Goal: Task Accomplishment & Management: Use online tool/utility

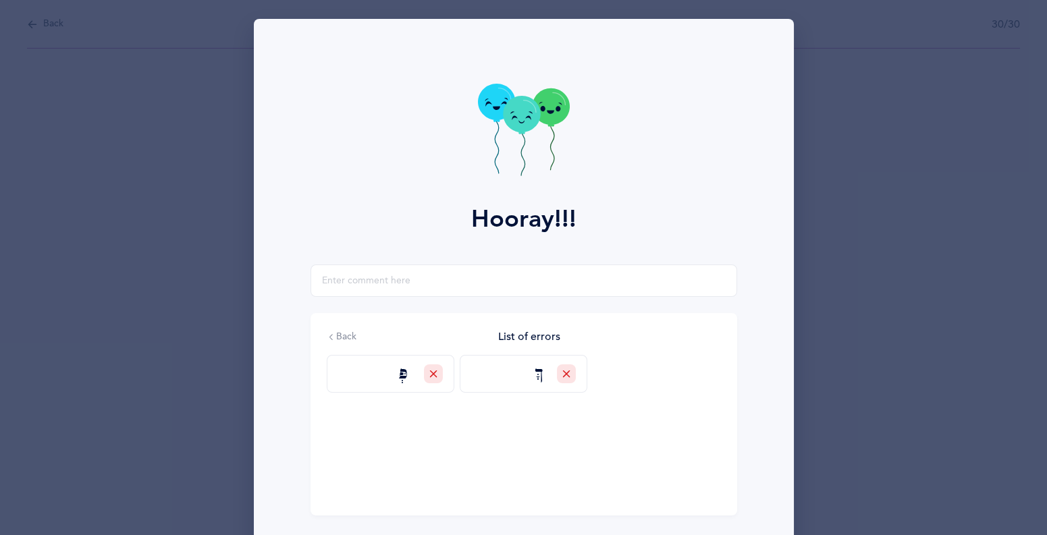
click at [483, 88] on icon at bounding box center [524, 132] width 92 height 96
click at [507, 136] on icon at bounding box center [524, 132] width 92 height 96
click at [533, 119] on icon at bounding box center [521, 114] width 37 height 36
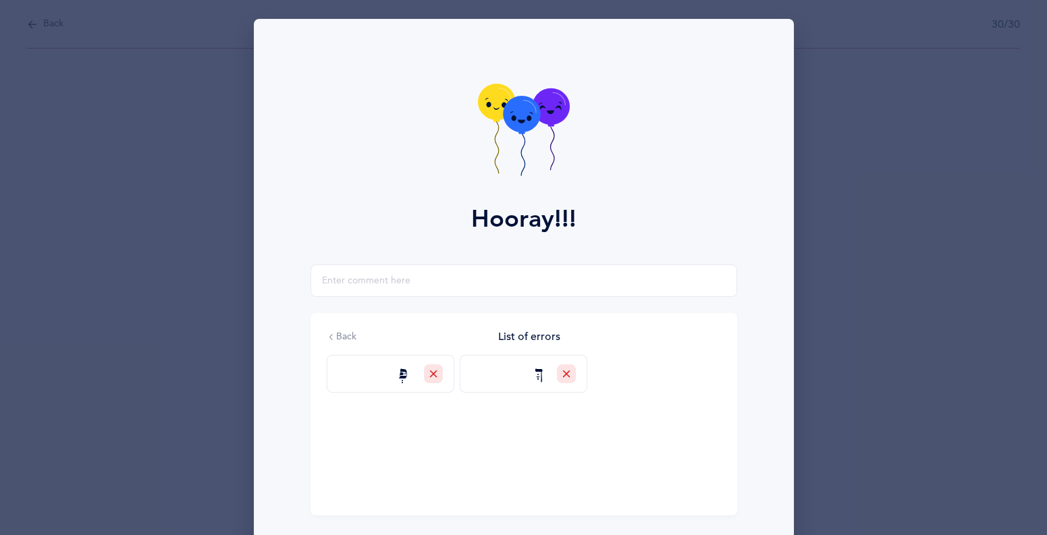
click at [533, 119] on icon at bounding box center [521, 114] width 37 height 36
click at [522, 128] on icon at bounding box center [521, 114] width 37 height 36
click at [528, 107] on icon at bounding box center [521, 115] width 37 height 36
click at [708, 218] on div "Hooray!!!" at bounding box center [524, 142] width 524 height 246
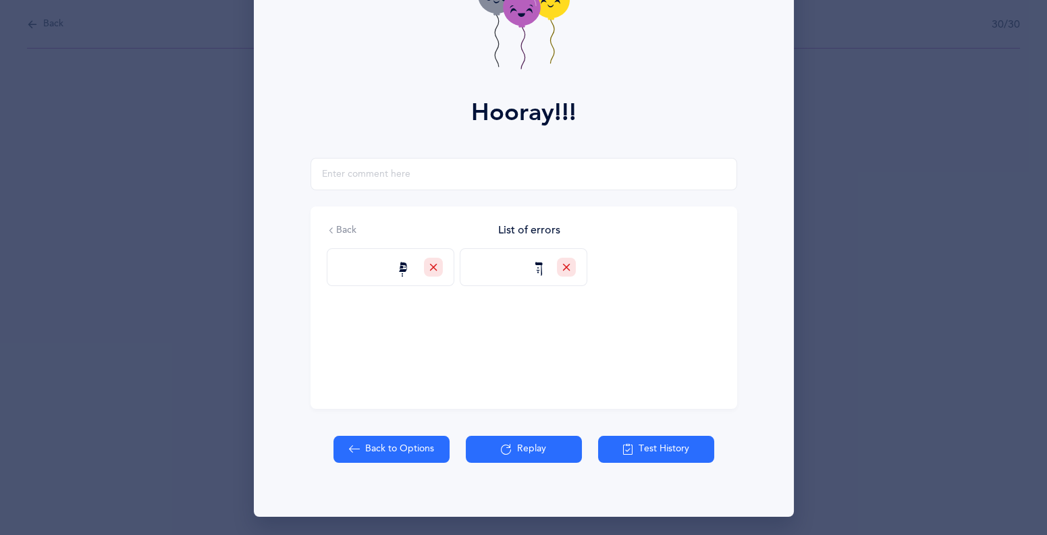
click at [396, 454] on button "Back to Options" at bounding box center [391, 449] width 116 height 27
select select "4"
select select "27"
select select "single"
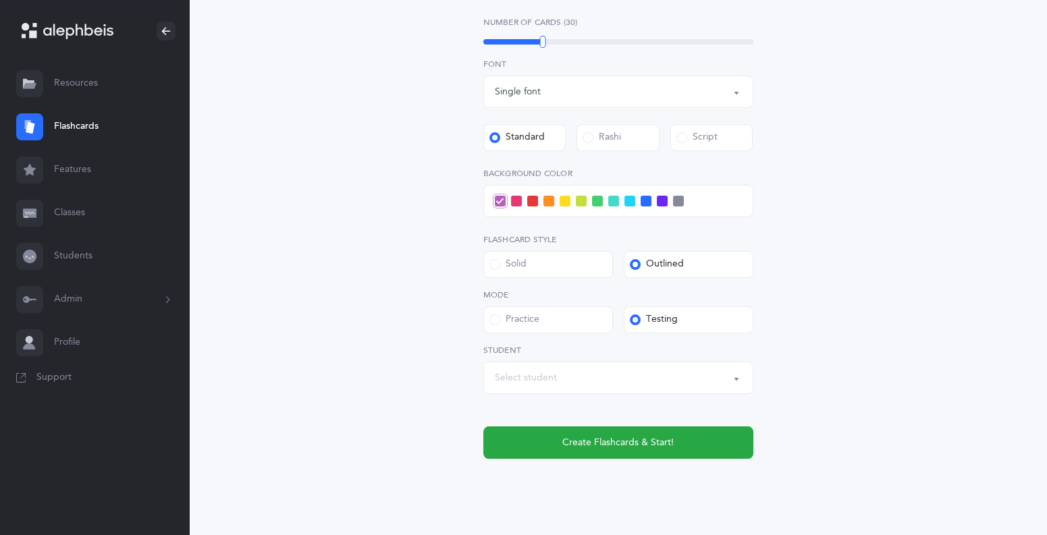
scroll to position [542, 0]
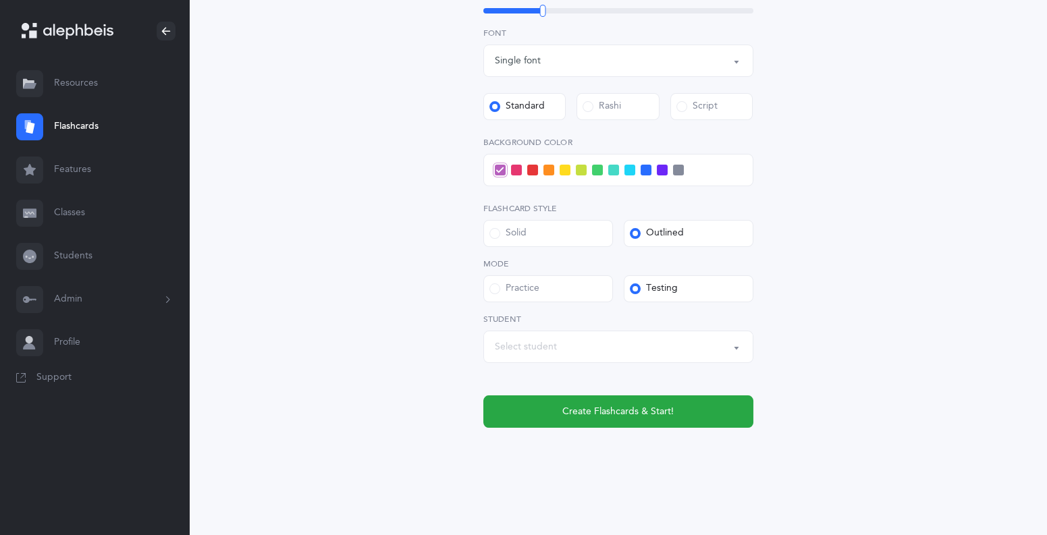
click at [622, 170] on div at bounding box center [618, 170] width 270 height 32
click at [631, 167] on span at bounding box center [629, 170] width 11 height 11
click at [0, 0] on input "checkbox" at bounding box center [0, 0] width 0 height 0
click at [631, 167] on icon at bounding box center [629, 170] width 7 height 7
click at [0, 0] on input "checkbox" at bounding box center [0, 0] width 0 height 0
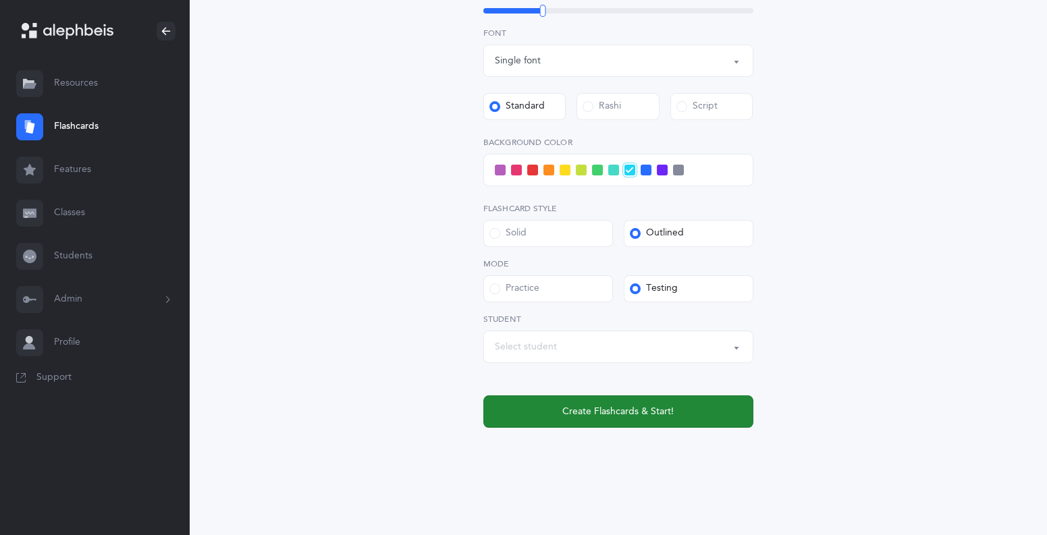
click at [684, 411] on button "Create Flashcards & Start!" at bounding box center [618, 411] width 270 height 32
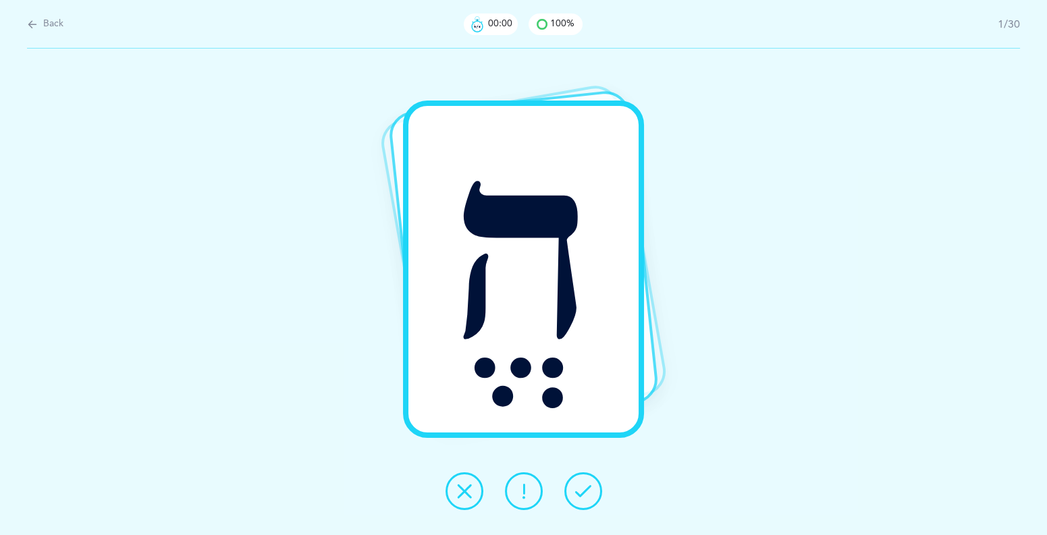
scroll to position [0, 0]
click at [593, 482] on button at bounding box center [583, 491] width 38 height 38
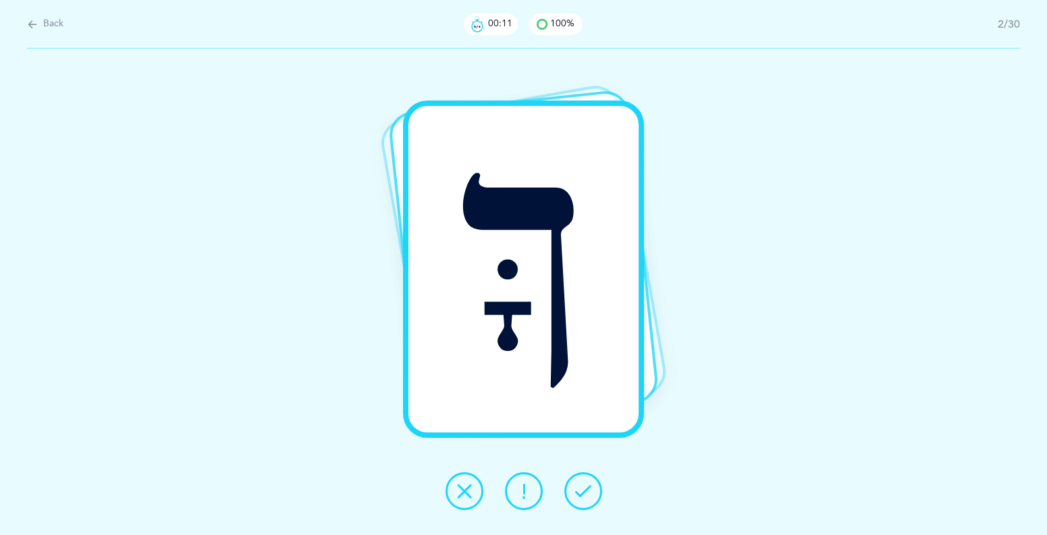
click at [63, 25] on span "Back" at bounding box center [53, 24] width 20 height 13
select select "4"
select select "27"
select select "single"
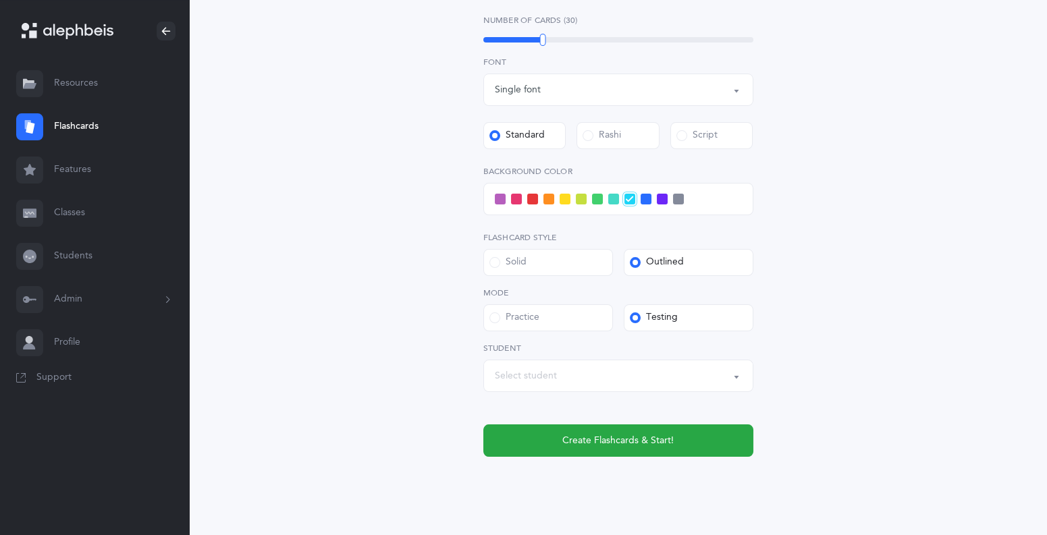
scroll to position [542, 0]
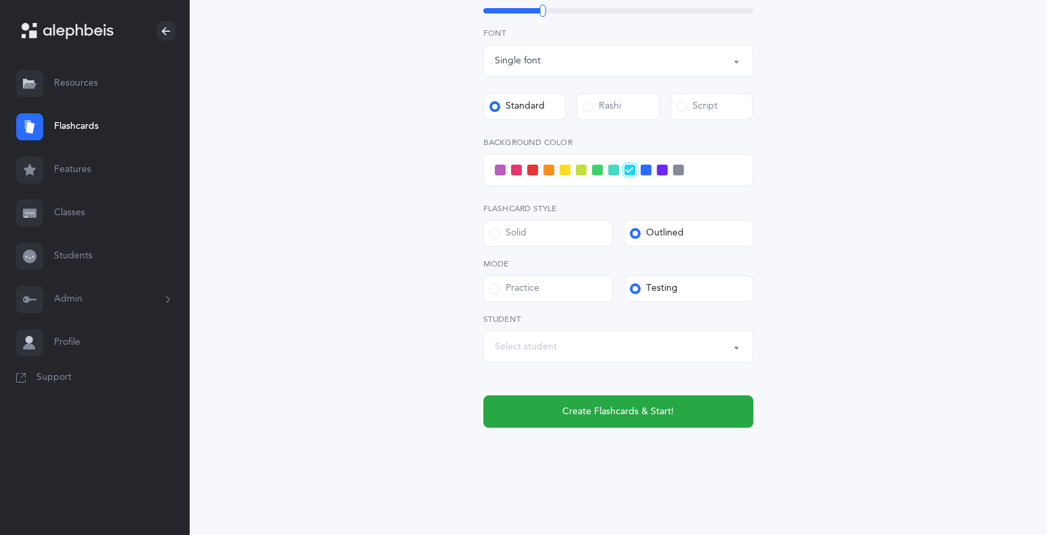
click at [735, 352] on button "Select student" at bounding box center [618, 347] width 270 height 32
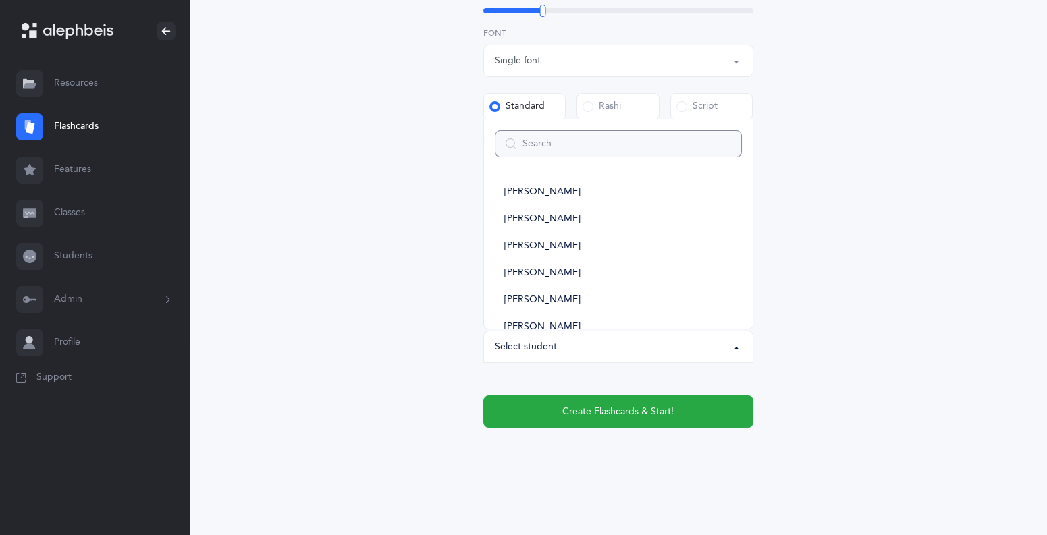
type input "a"
select select
type input "ariya"
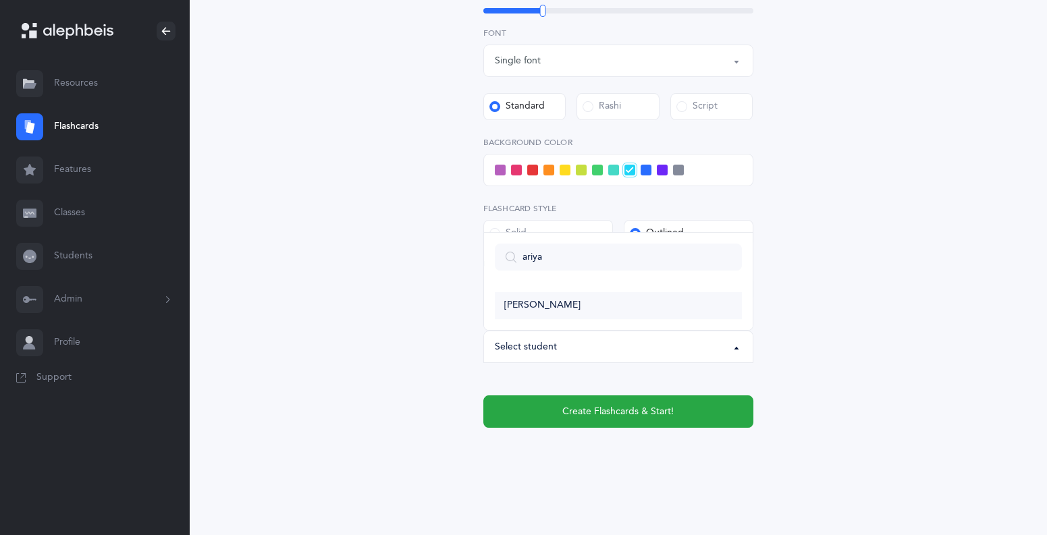
click at [610, 314] on link "[PERSON_NAME]" at bounding box center [618, 305] width 247 height 27
select select "6011"
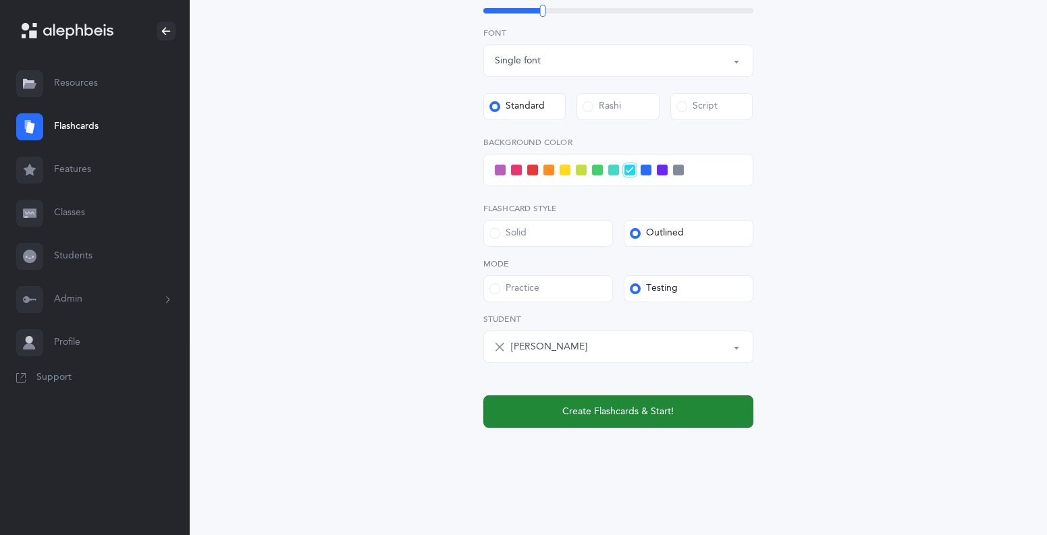
click at [637, 402] on button "Create Flashcards & Start!" at bounding box center [618, 411] width 270 height 32
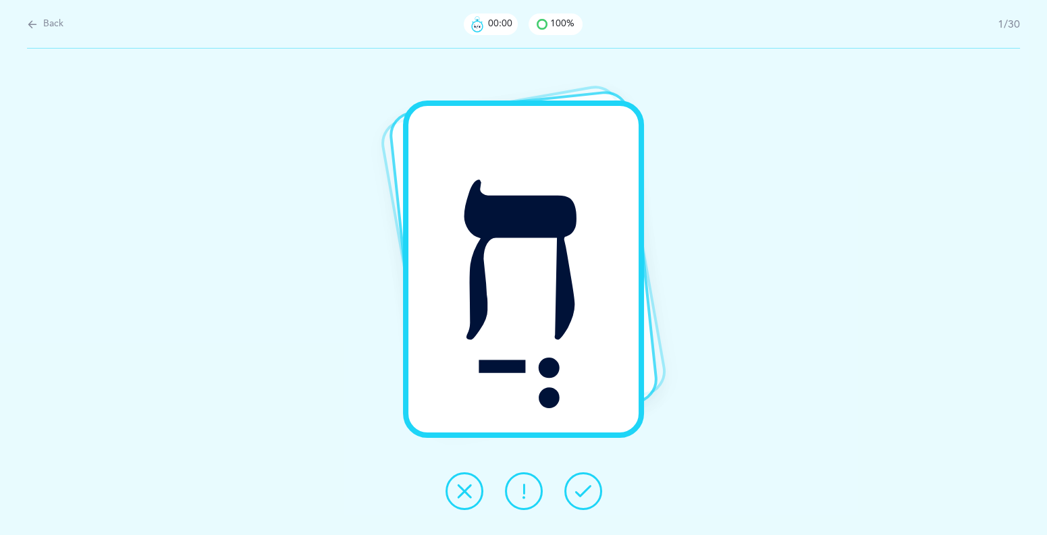
scroll to position [0, 0]
click at [575, 491] on icon at bounding box center [583, 491] width 16 height 16
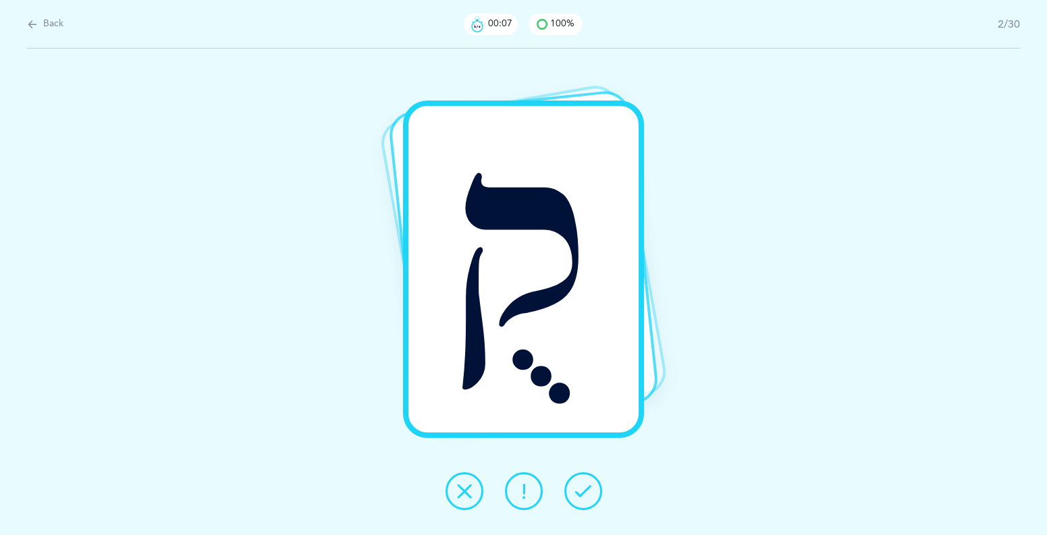
click at [575, 491] on icon at bounding box center [583, 491] width 16 height 16
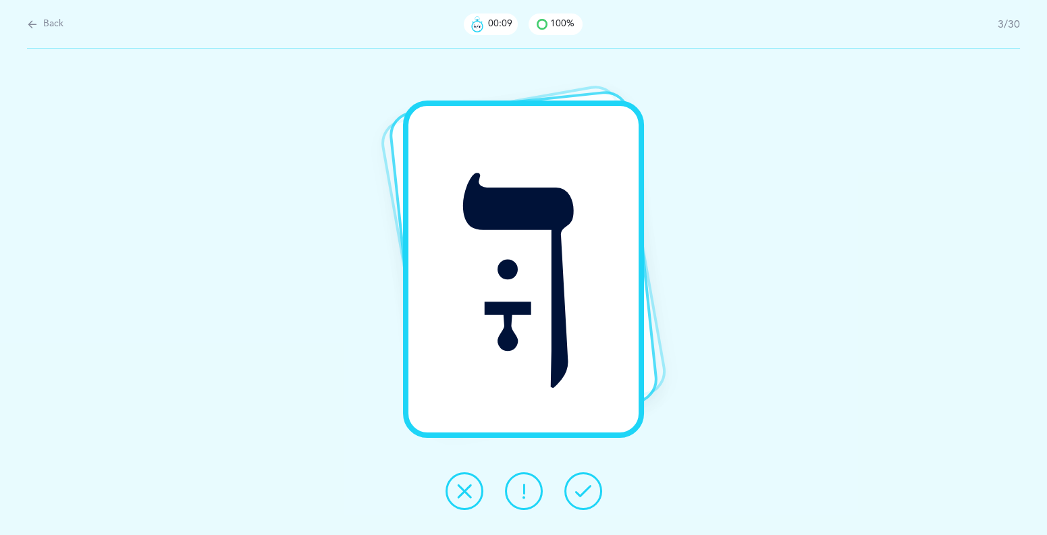
click at [575, 491] on icon at bounding box center [583, 491] width 16 height 16
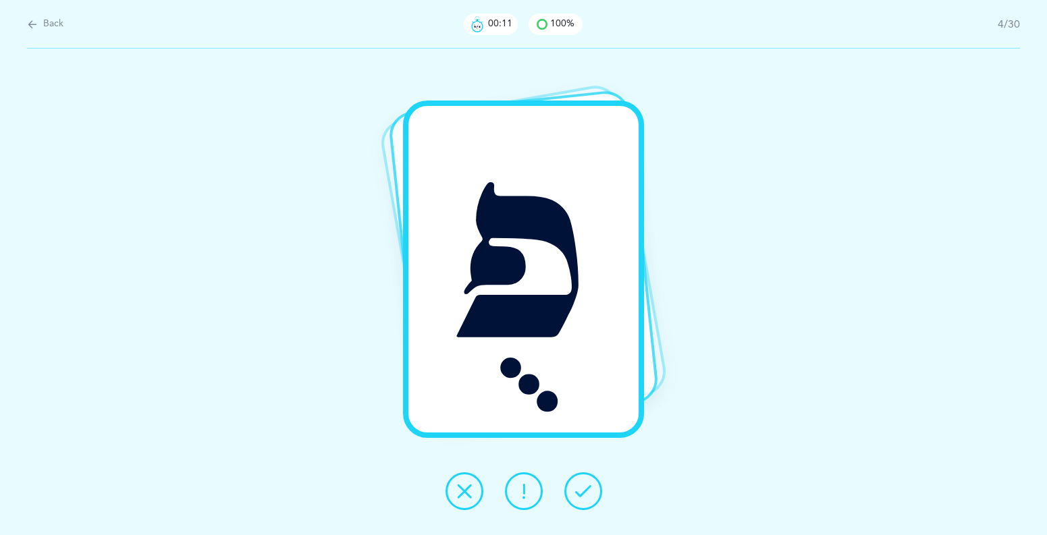
click at [575, 491] on icon at bounding box center [583, 491] width 16 height 16
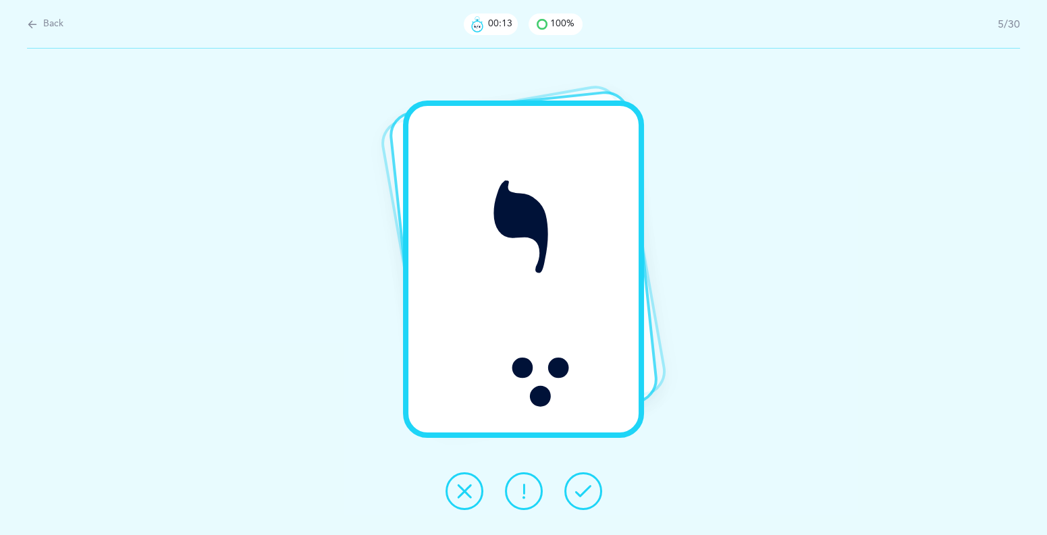
click at [575, 491] on icon at bounding box center [583, 491] width 16 height 16
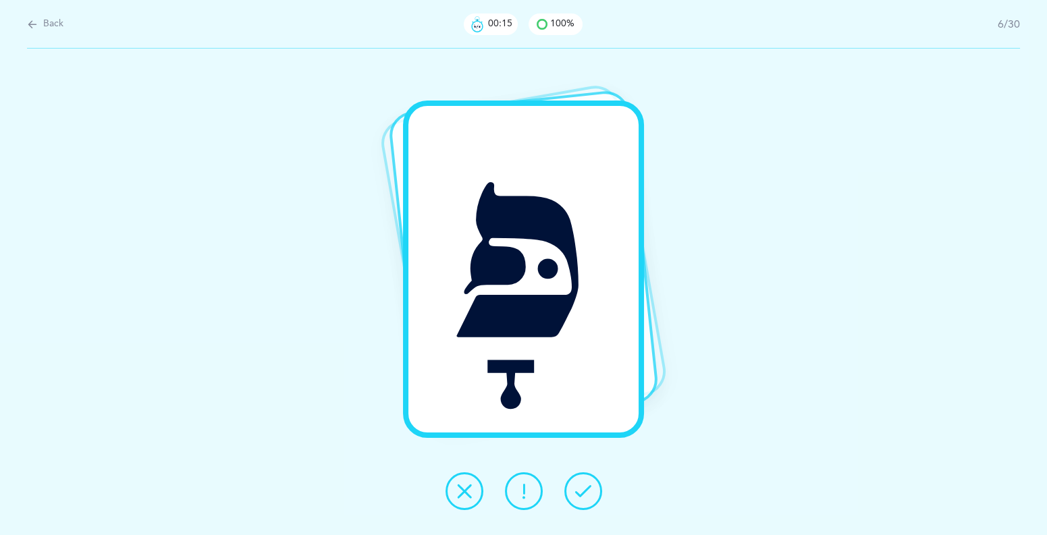
click at [575, 491] on icon at bounding box center [583, 491] width 16 height 16
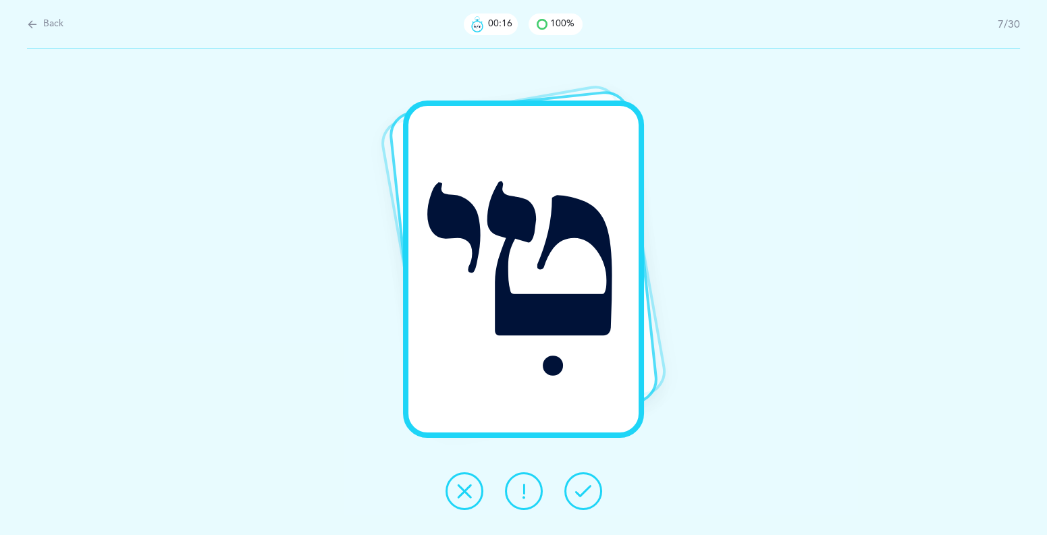
click at [575, 491] on icon at bounding box center [583, 491] width 16 height 16
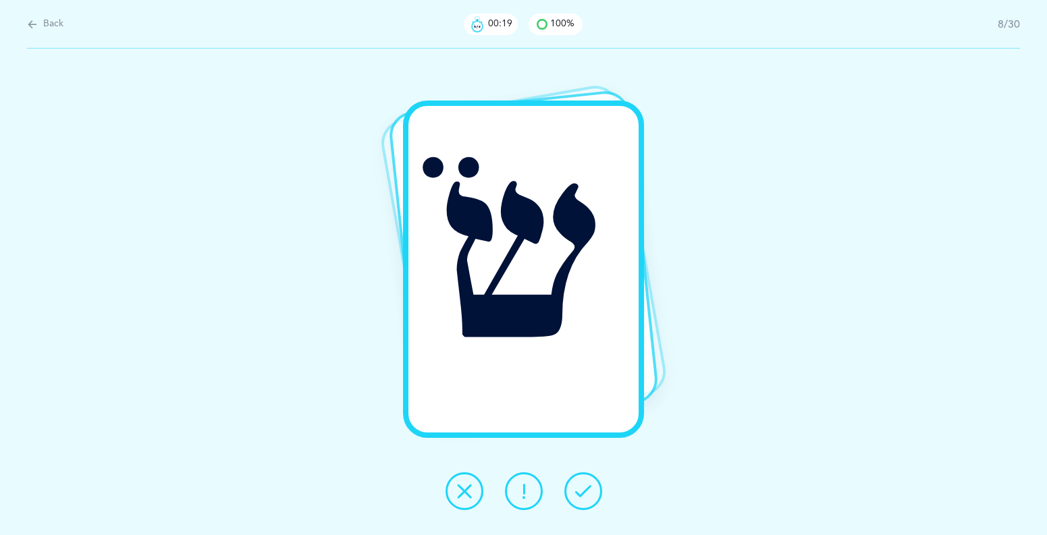
click at [468, 495] on icon at bounding box center [464, 491] width 16 height 16
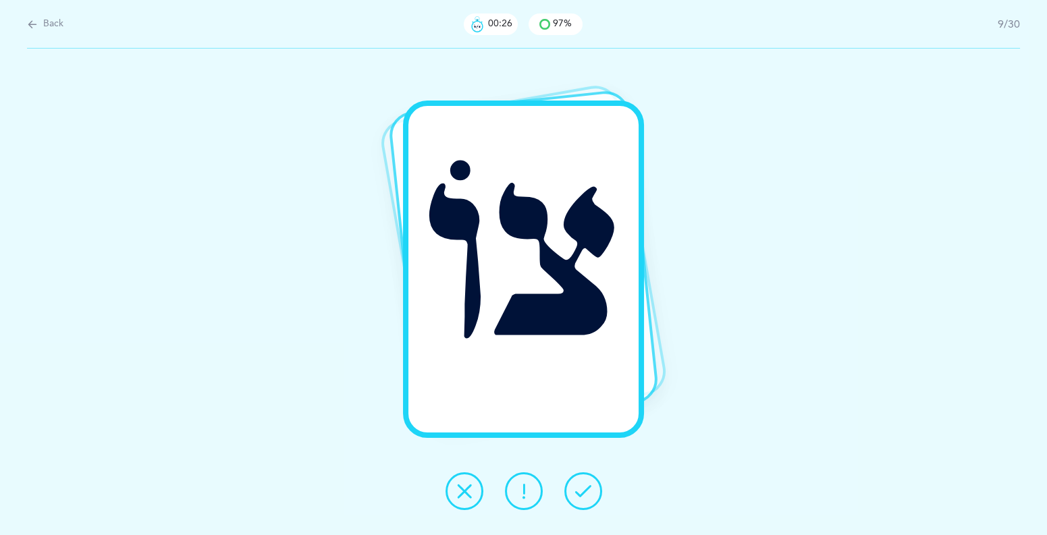
click at [522, 501] on button at bounding box center [524, 491] width 38 height 38
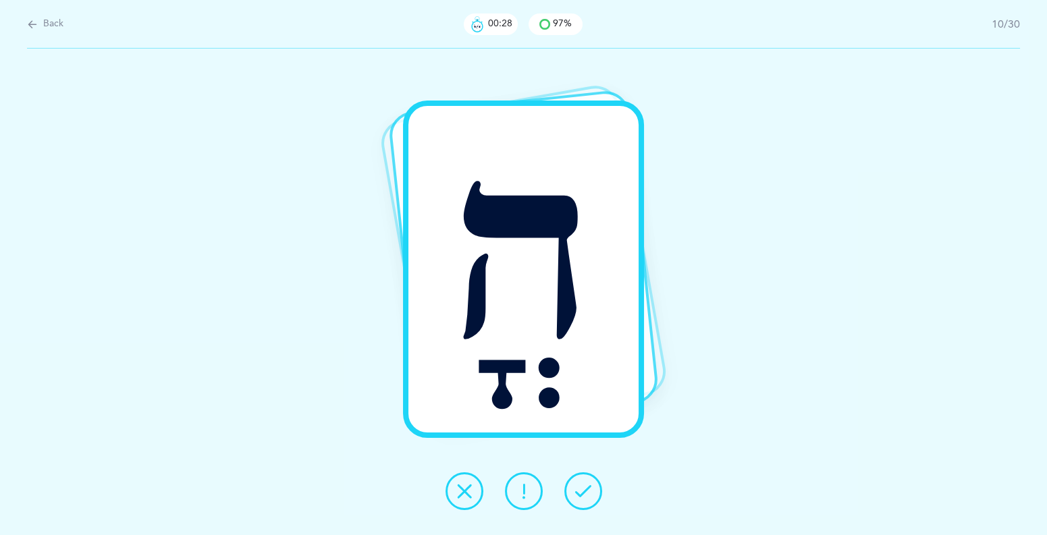
click at [580, 497] on icon at bounding box center [583, 491] width 16 height 16
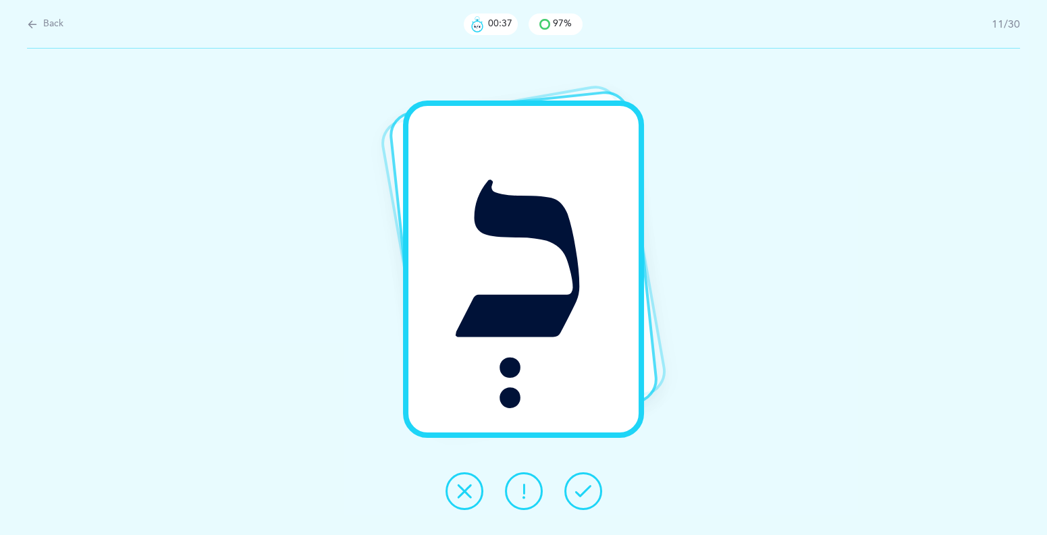
click at [521, 495] on icon at bounding box center [524, 491] width 16 height 16
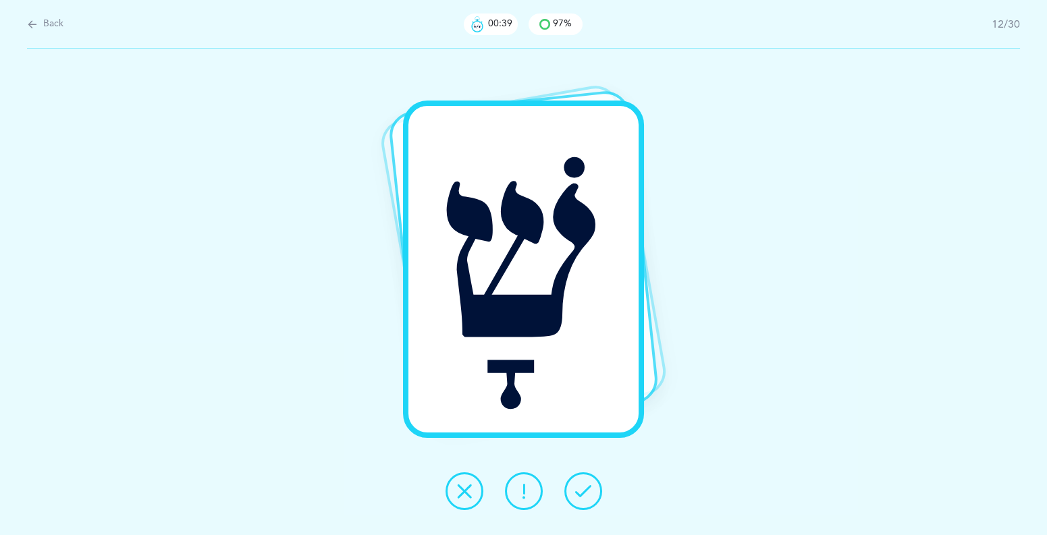
click at [580, 495] on icon at bounding box center [583, 491] width 16 height 16
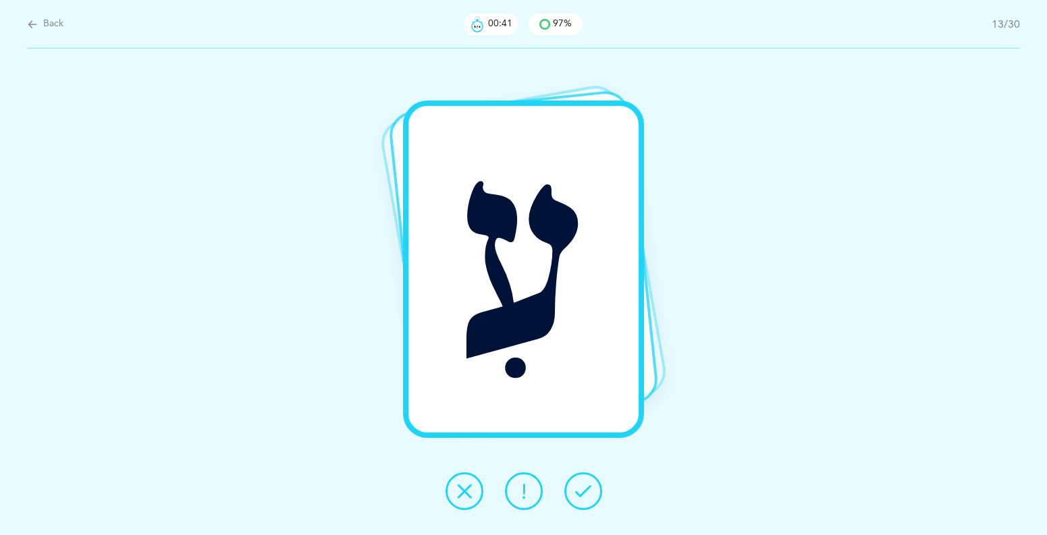
click at [580, 495] on icon at bounding box center [583, 491] width 16 height 16
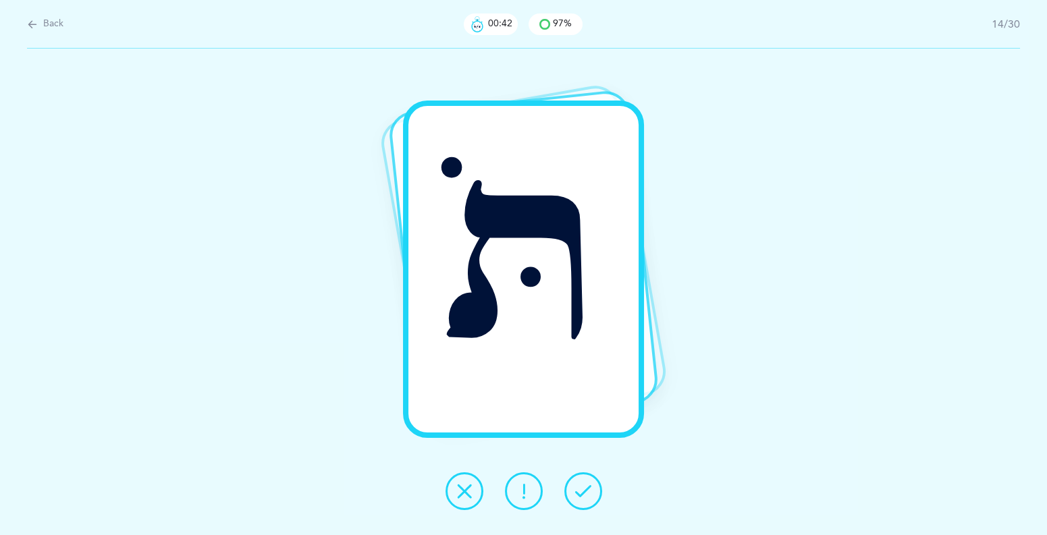
click at [580, 495] on icon at bounding box center [583, 491] width 16 height 16
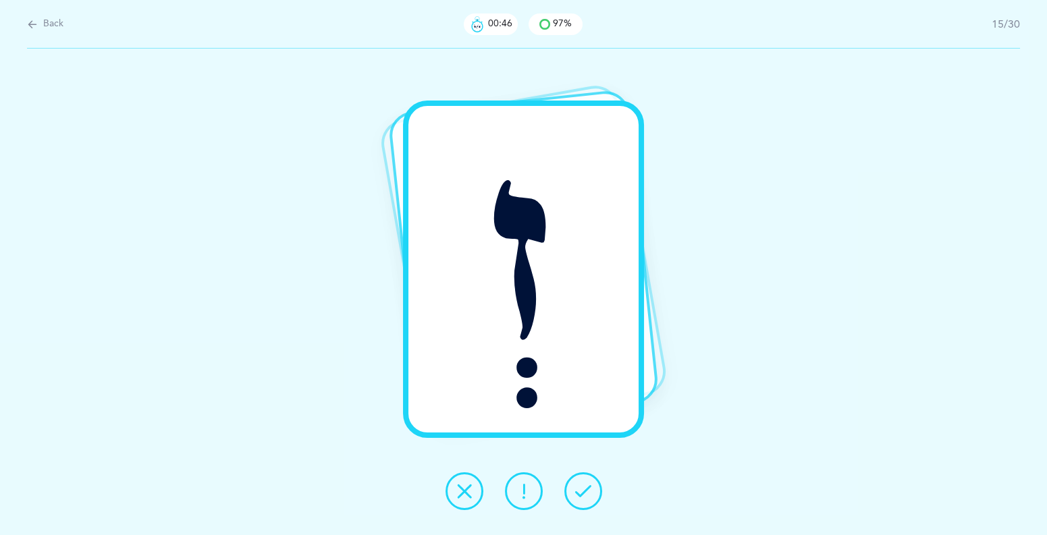
click at [580, 495] on icon at bounding box center [583, 491] width 16 height 16
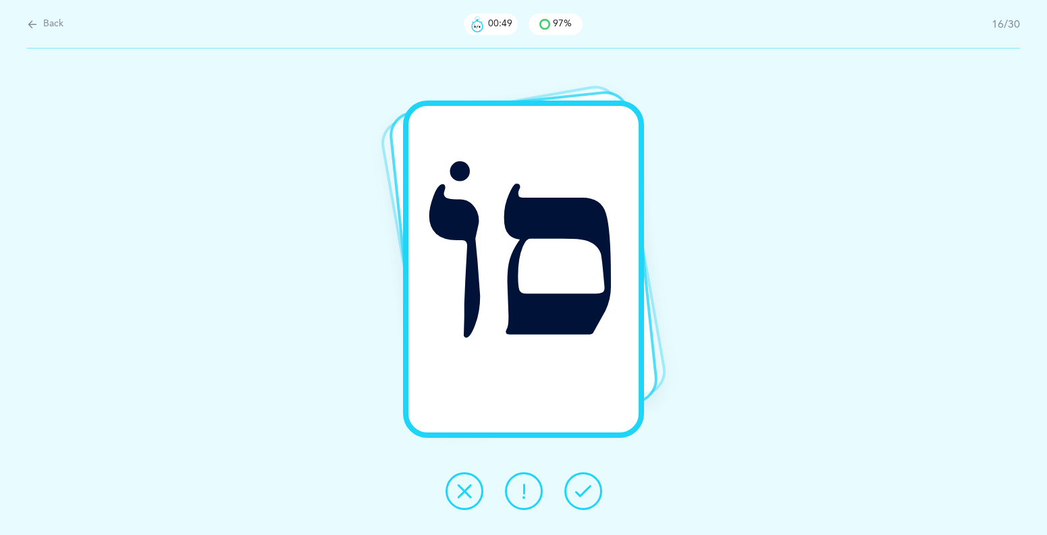
click at [580, 495] on icon at bounding box center [583, 491] width 16 height 16
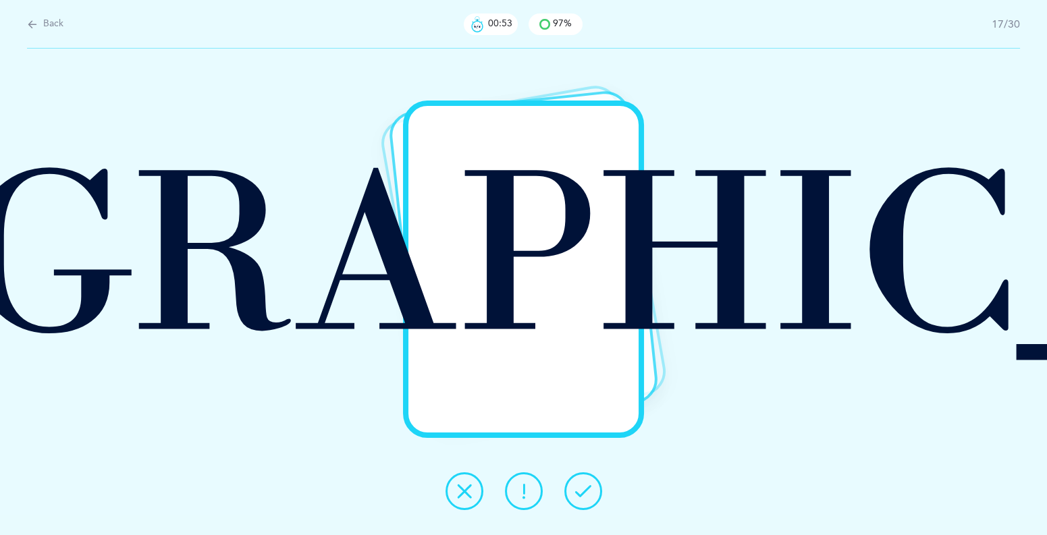
click at [580, 495] on icon at bounding box center [583, 491] width 16 height 16
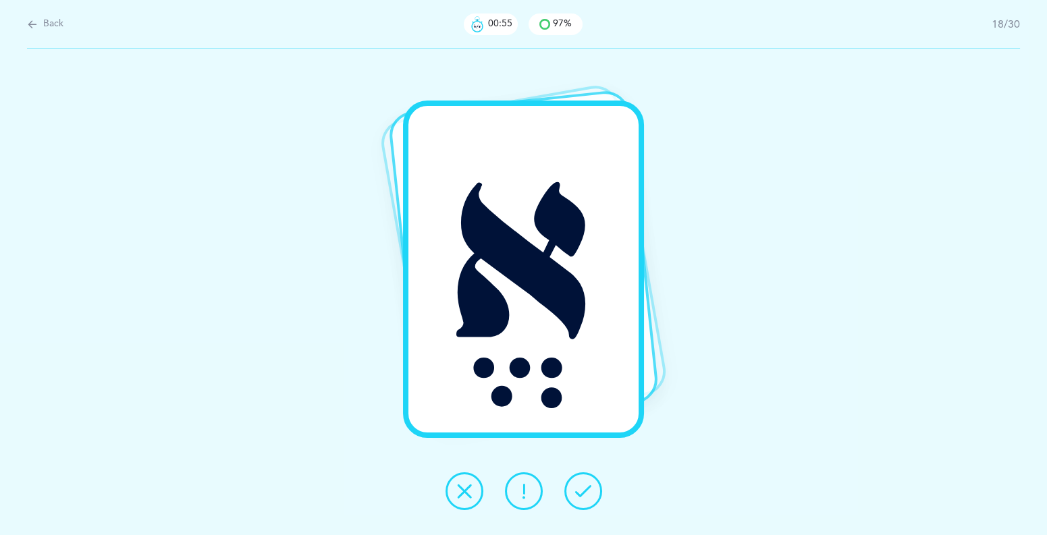
click at [580, 495] on icon at bounding box center [583, 491] width 16 height 16
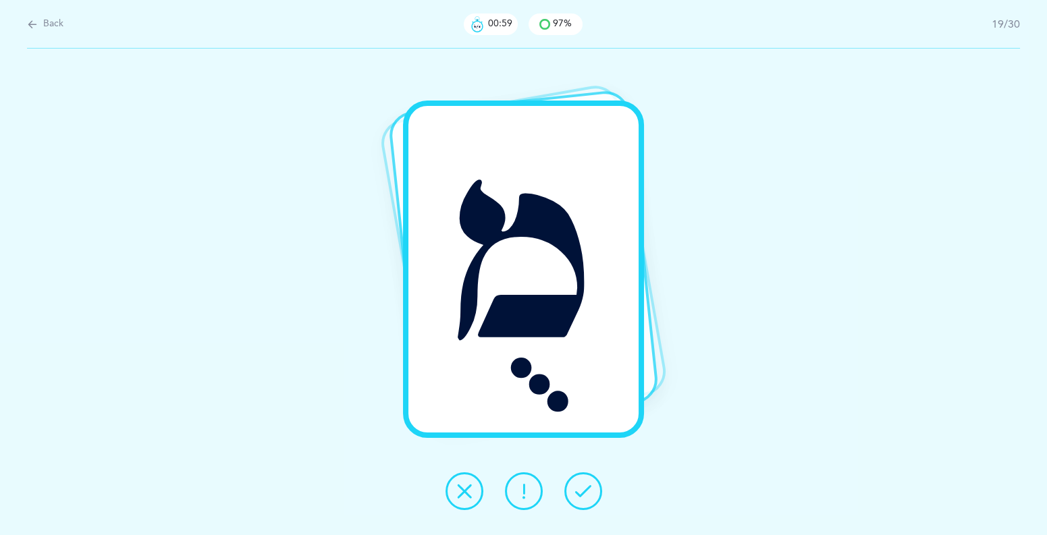
click at [580, 495] on icon at bounding box center [583, 491] width 16 height 16
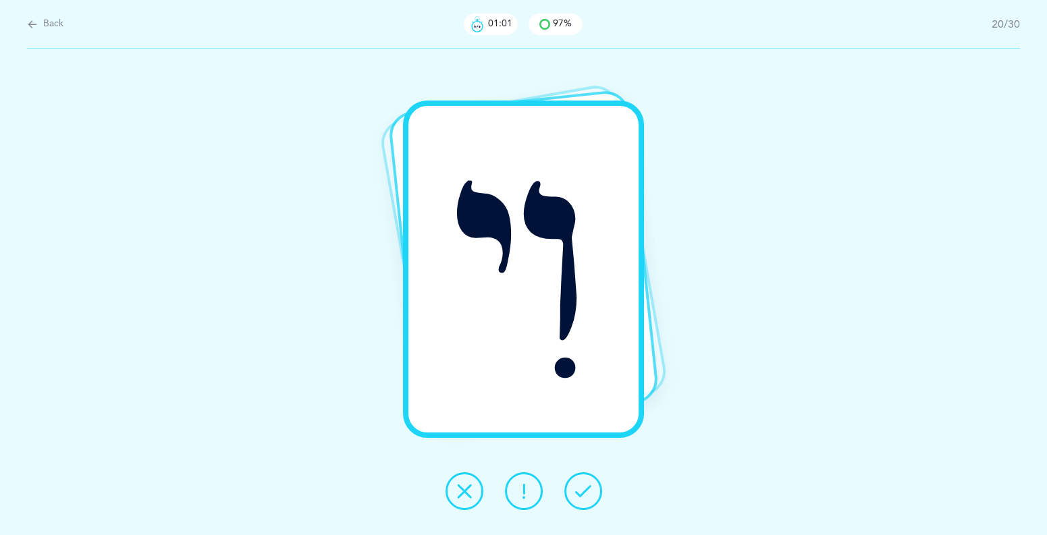
click at [580, 495] on icon at bounding box center [583, 491] width 16 height 16
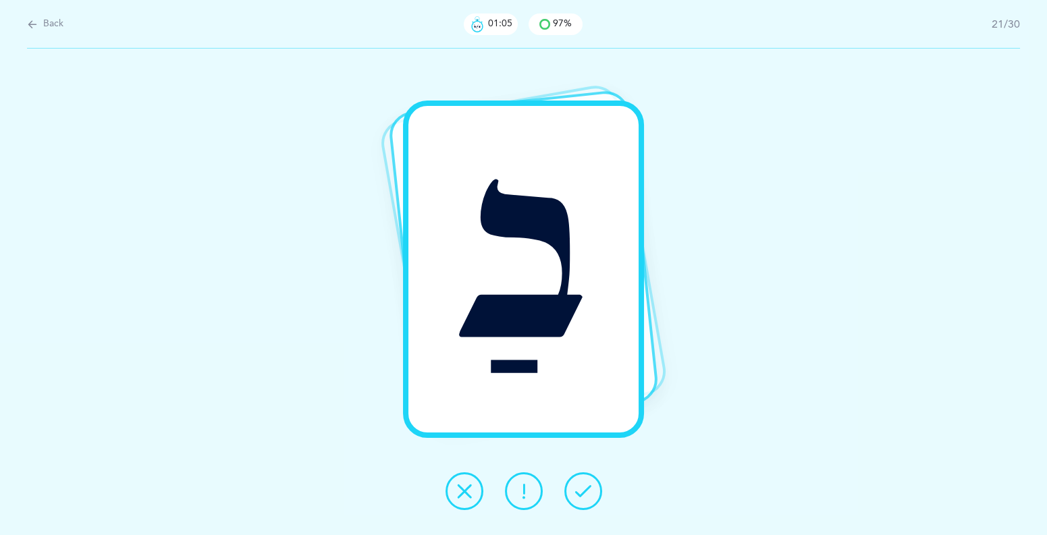
click at [475, 493] on button at bounding box center [464, 491] width 38 height 38
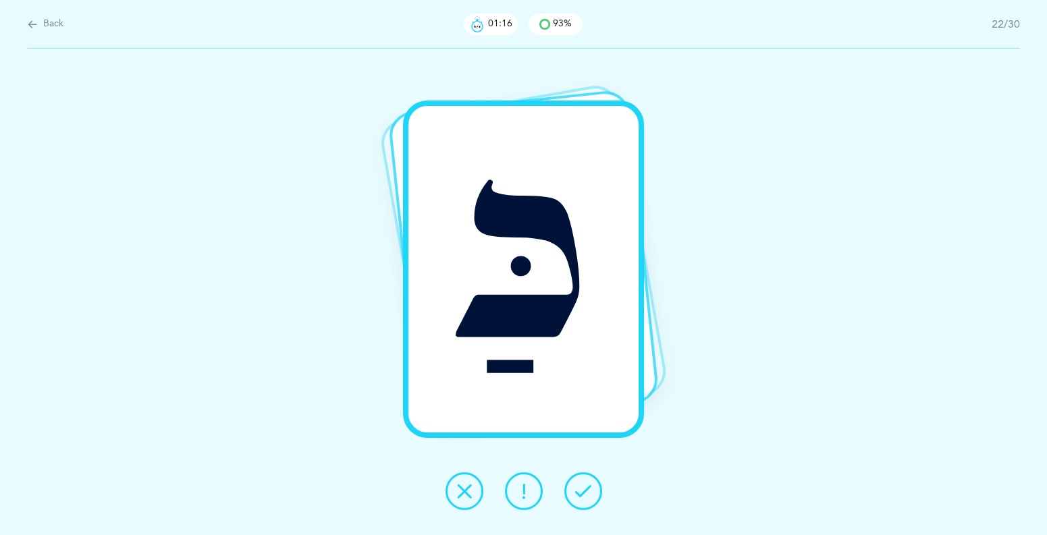
click at [582, 502] on button at bounding box center [583, 491] width 38 height 38
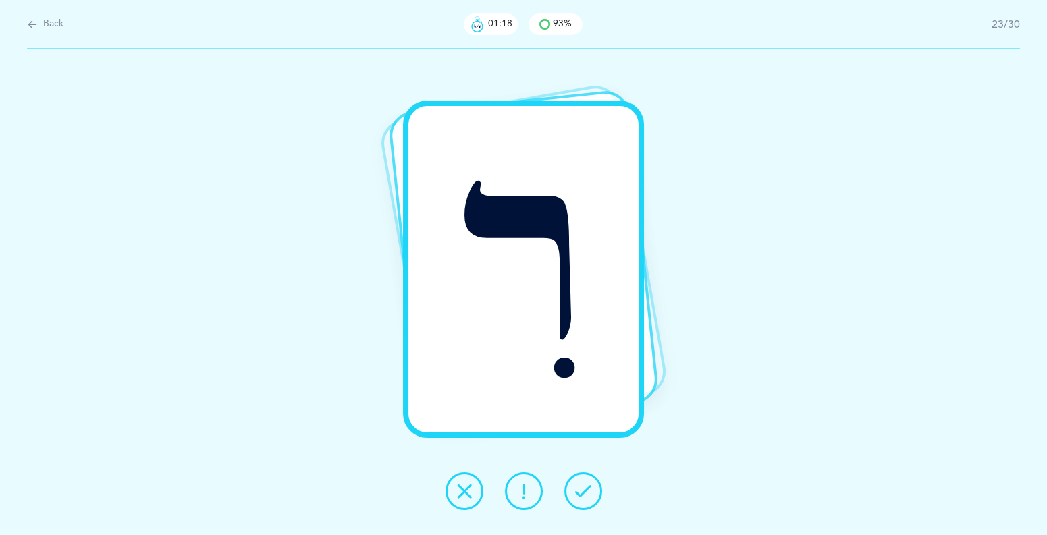
click at [582, 502] on button at bounding box center [583, 491] width 38 height 38
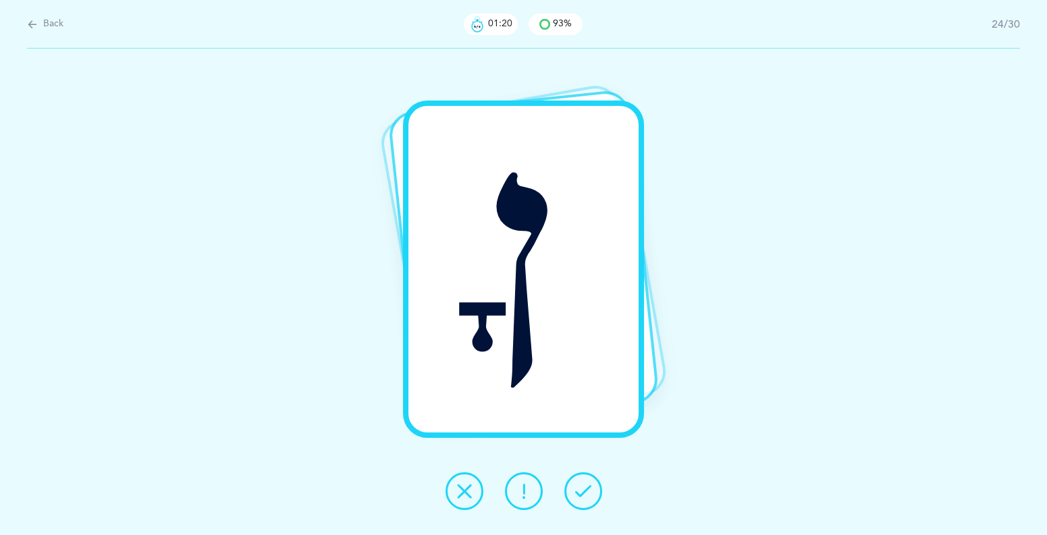
click at [582, 502] on button at bounding box center [583, 491] width 38 height 38
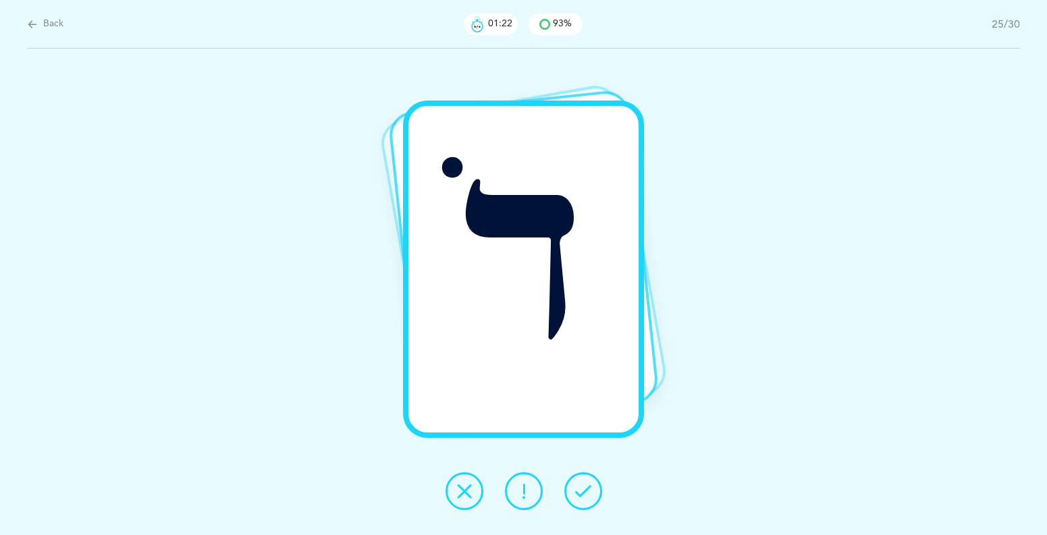
click at [582, 502] on button at bounding box center [583, 491] width 38 height 38
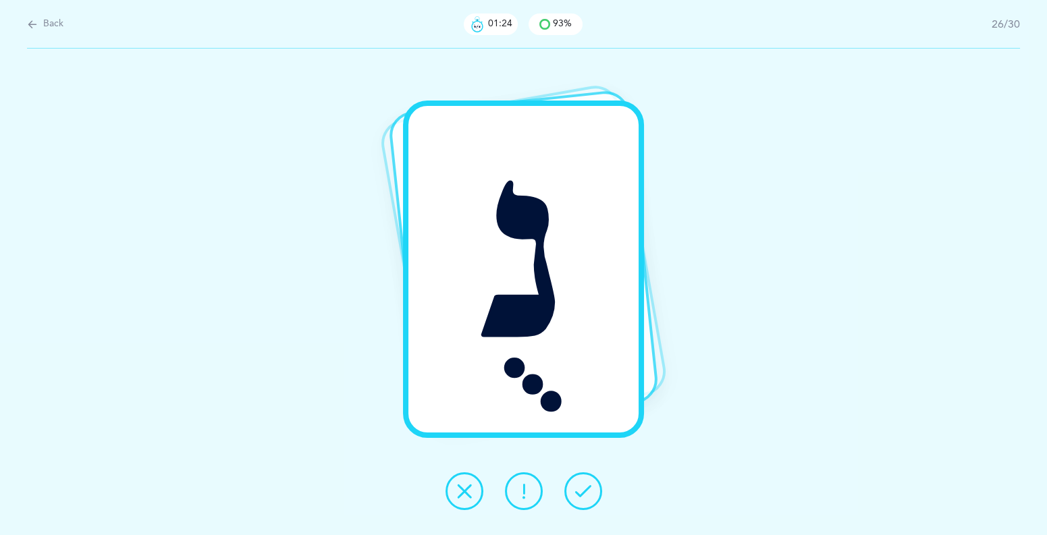
click at [582, 502] on button at bounding box center [583, 491] width 38 height 38
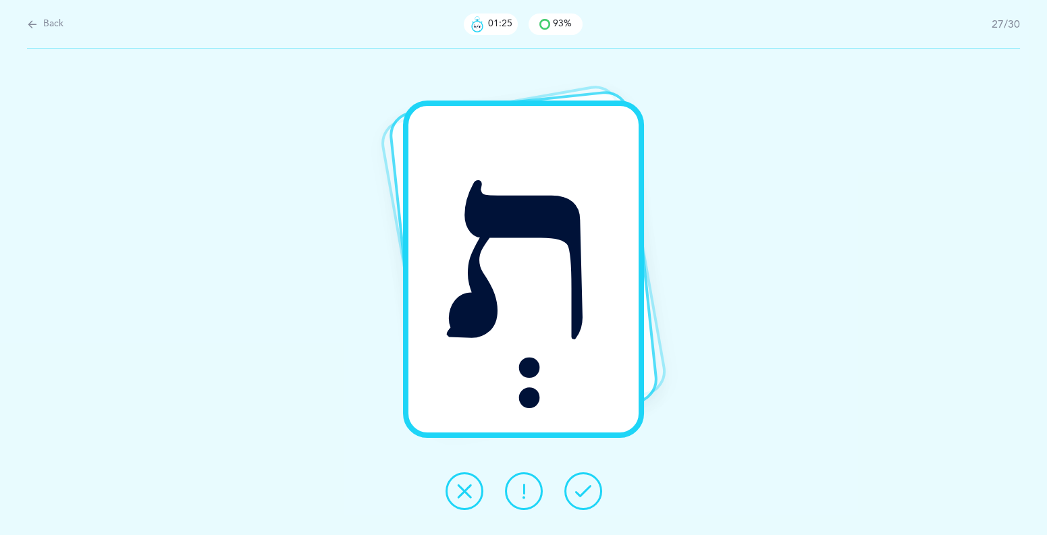
click at [582, 502] on button at bounding box center [583, 491] width 38 height 38
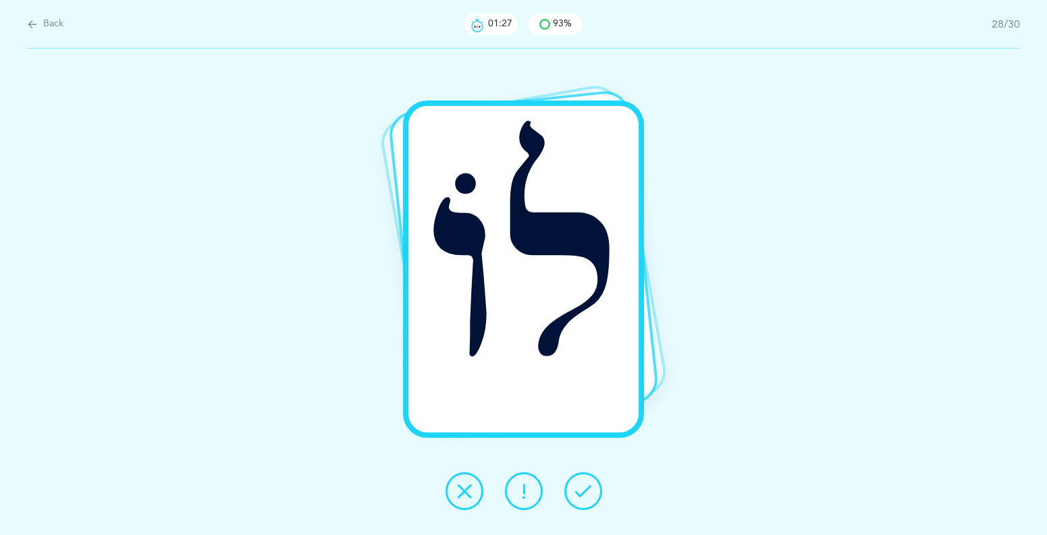
click at [582, 502] on button at bounding box center [583, 491] width 38 height 38
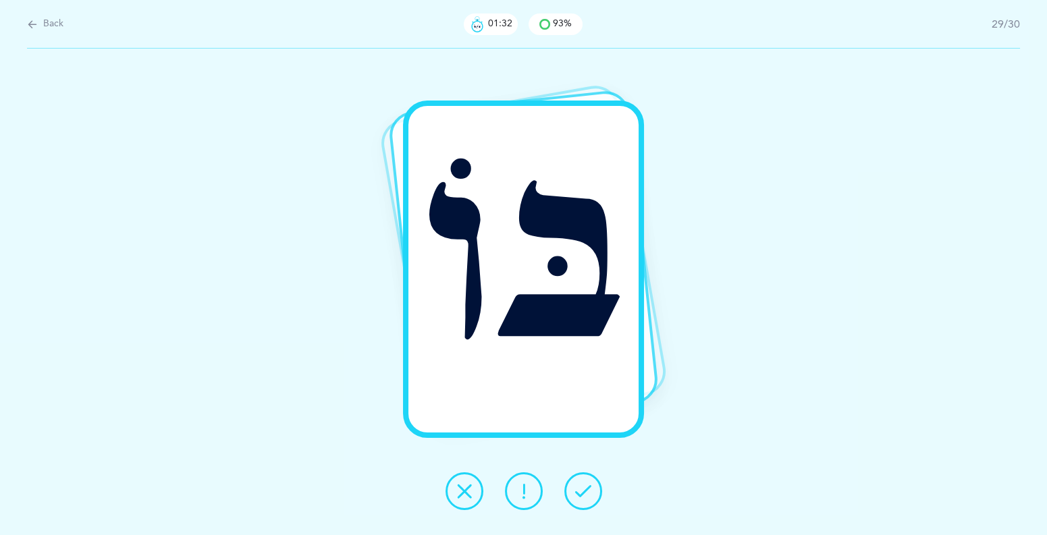
click at [603, 493] on div at bounding box center [524, 491] width 178 height 38
click at [585, 489] on icon at bounding box center [583, 491] width 16 height 16
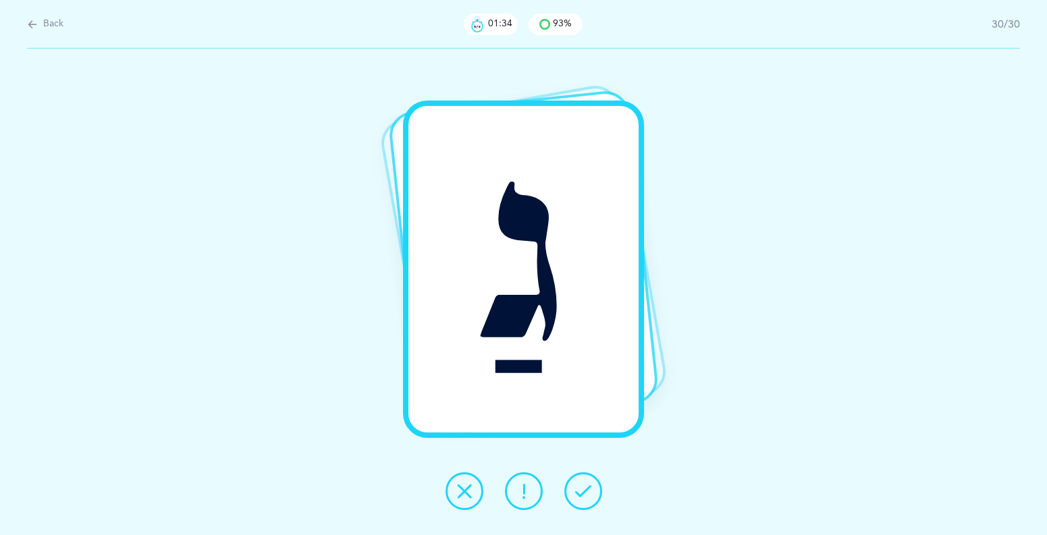
click at [585, 489] on icon at bounding box center [583, 491] width 16 height 16
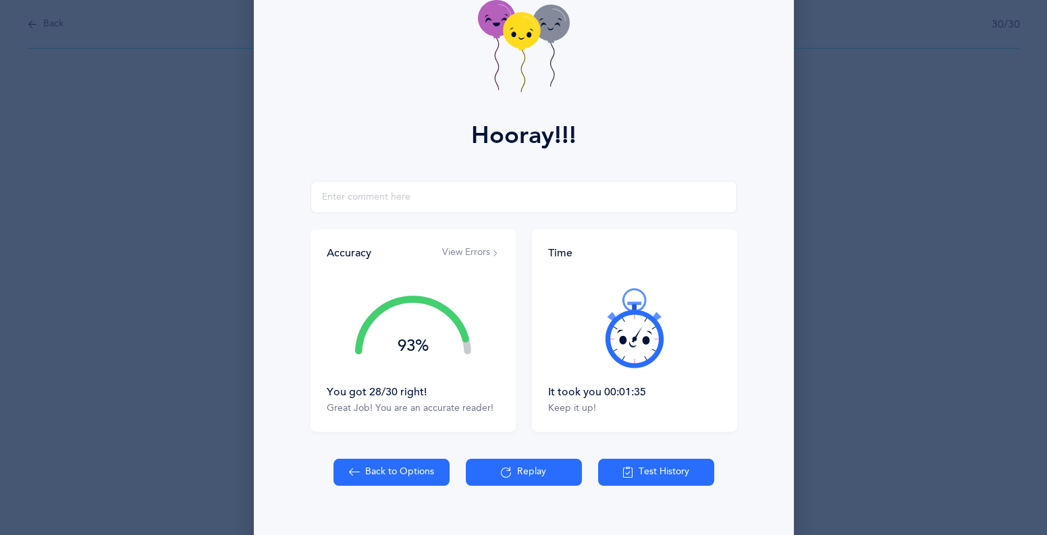
scroll to position [107, 0]
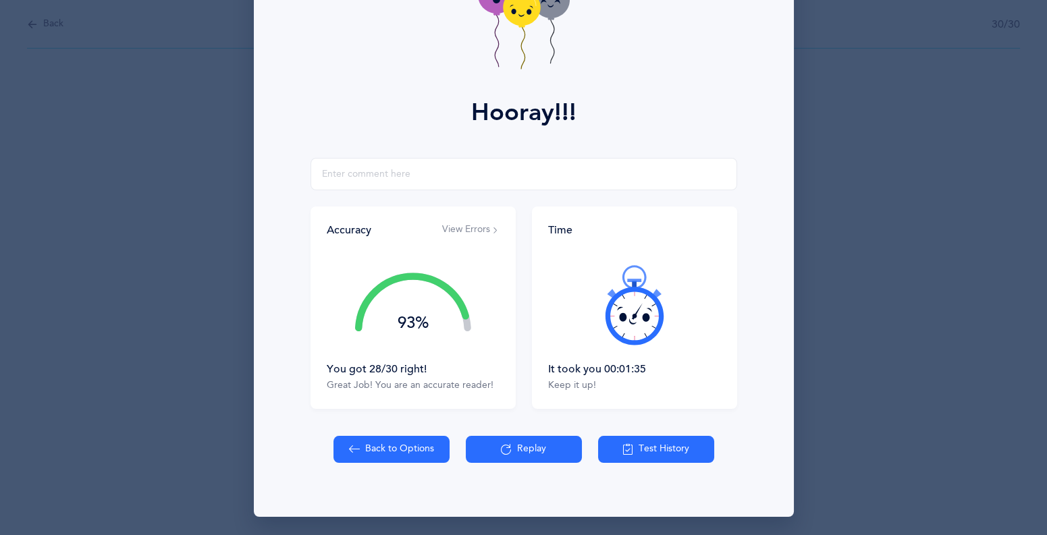
click at [464, 233] on button "View Errors" at bounding box center [470, 229] width 57 height 13
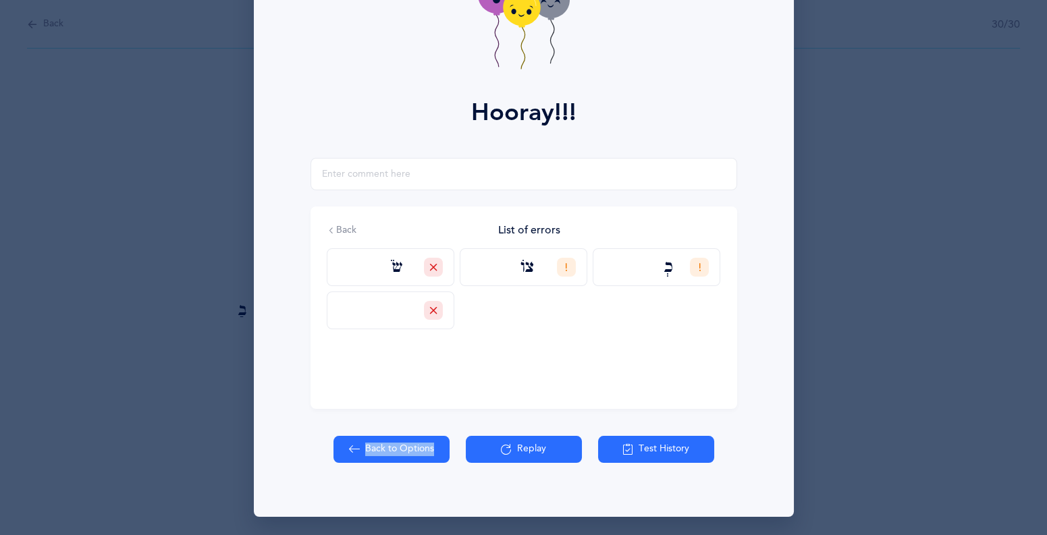
drag, startPoint x: 535, startPoint y: 459, endPoint x: 516, endPoint y: 470, distance: 22.4
click at [516, 470] on div "Hooray!!! Accuracy View Errors 93% You got 28/30 right! Great Job! You are an a…" at bounding box center [524, 214] width 540 height 605
click at [514, 460] on button "Replay" at bounding box center [524, 449] width 116 height 27
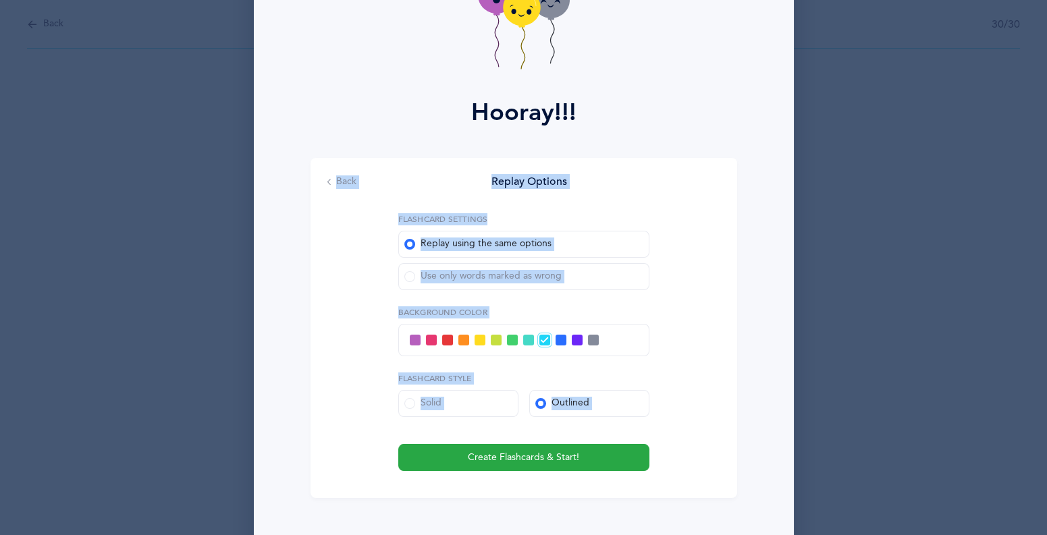
click at [410, 273] on span at bounding box center [409, 276] width 11 height 11
click at [0, 0] on input "Use only words marked as wrong" at bounding box center [0, 0] width 0 height 0
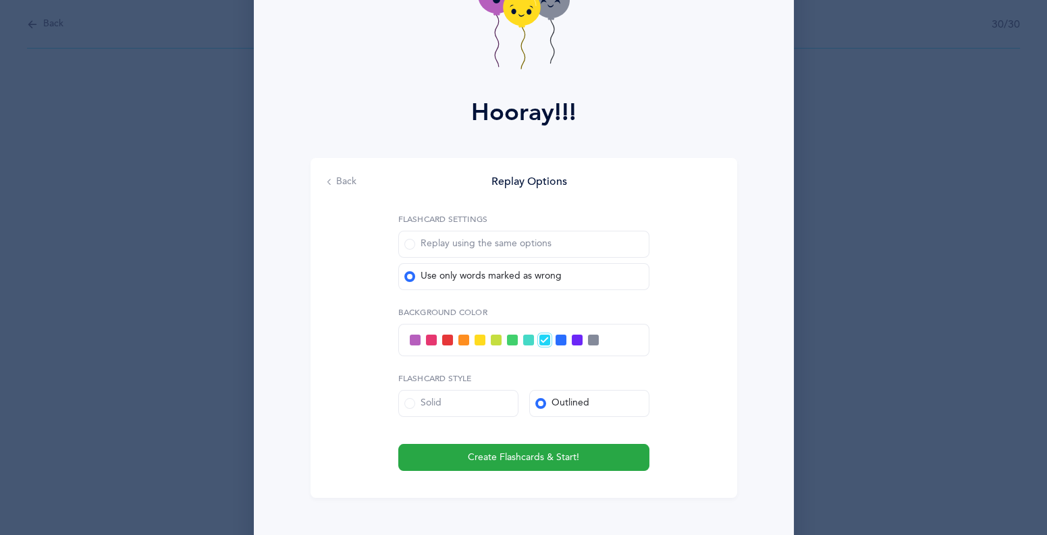
click at [411, 339] on span at bounding box center [415, 340] width 11 height 11
click at [0, 0] on input "checkbox" at bounding box center [0, 0] width 0 height 0
click at [425, 354] on div at bounding box center [523, 340] width 251 height 32
click at [511, 451] on span "Create Flashcards & Start!" at bounding box center [523, 458] width 111 height 14
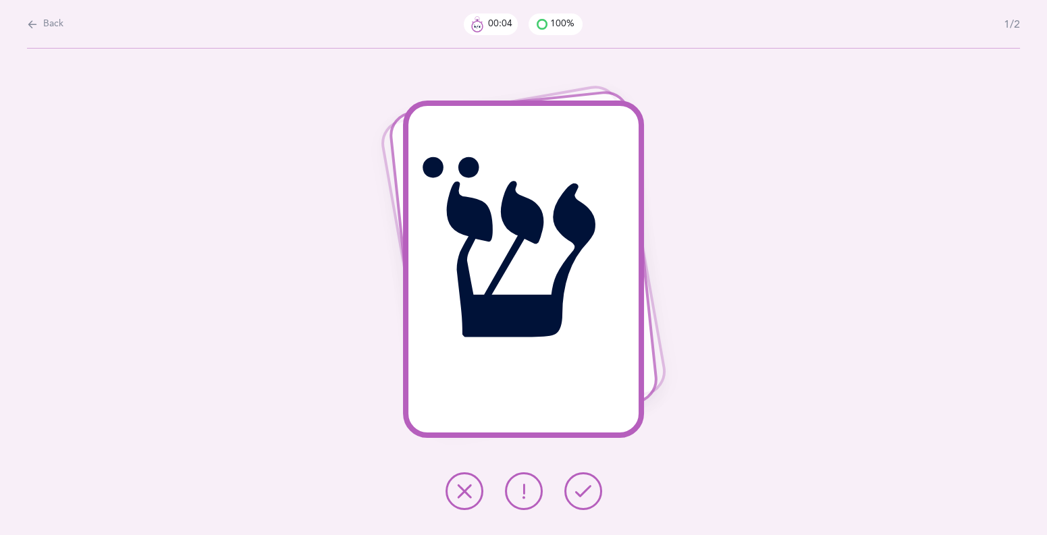
click at [576, 495] on icon at bounding box center [583, 491] width 16 height 16
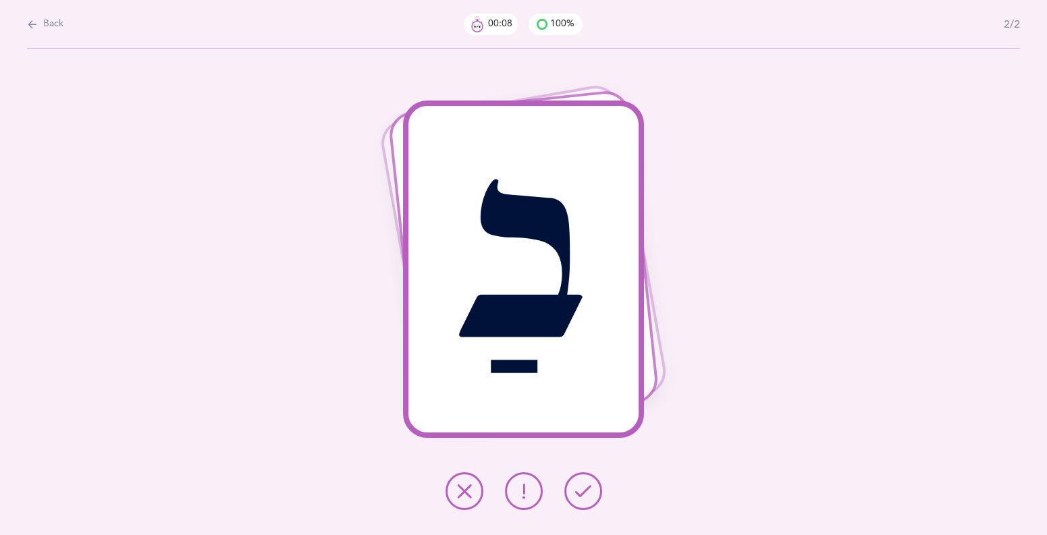
click at [462, 491] on icon at bounding box center [464, 491] width 16 height 16
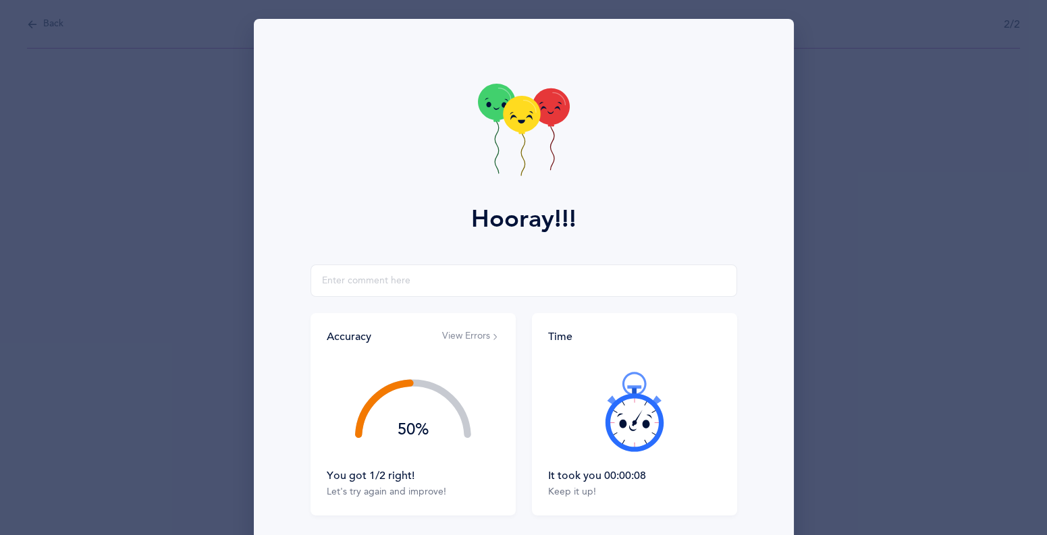
click at [545, 109] on icon at bounding box center [550, 106] width 37 height 36
click at [531, 99] on icon at bounding box center [524, 132] width 92 height 96
click at [517, 132] on icon at bounding box center [524, 132] width 92 height 96
click at [515, 119] on icon at bounding box center [513, 117] width 7 height 5
click at [527, 133] on icon at bounding box center [521, 115] width 37 height 36
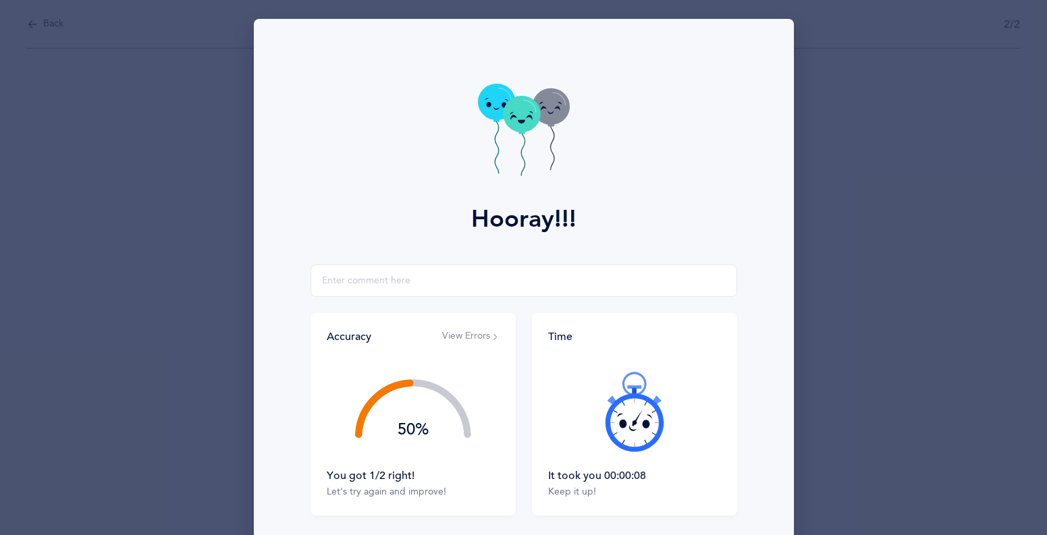
click at [530, 132] on icon at bounding box center [521, 114] width 37 height 36
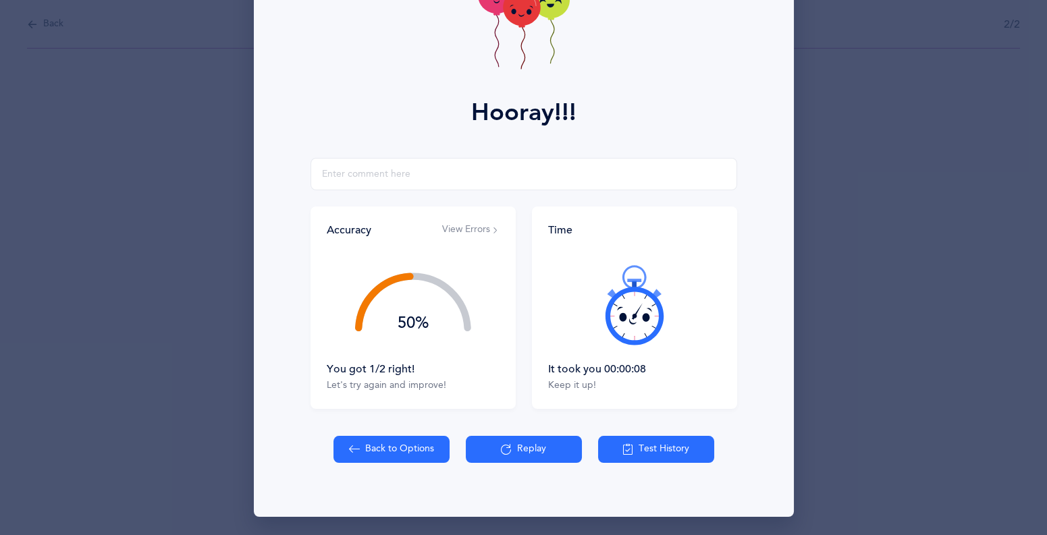
click at [484, 233] on button "View Errors" at bounding box center [470, 229] width 57 height 13
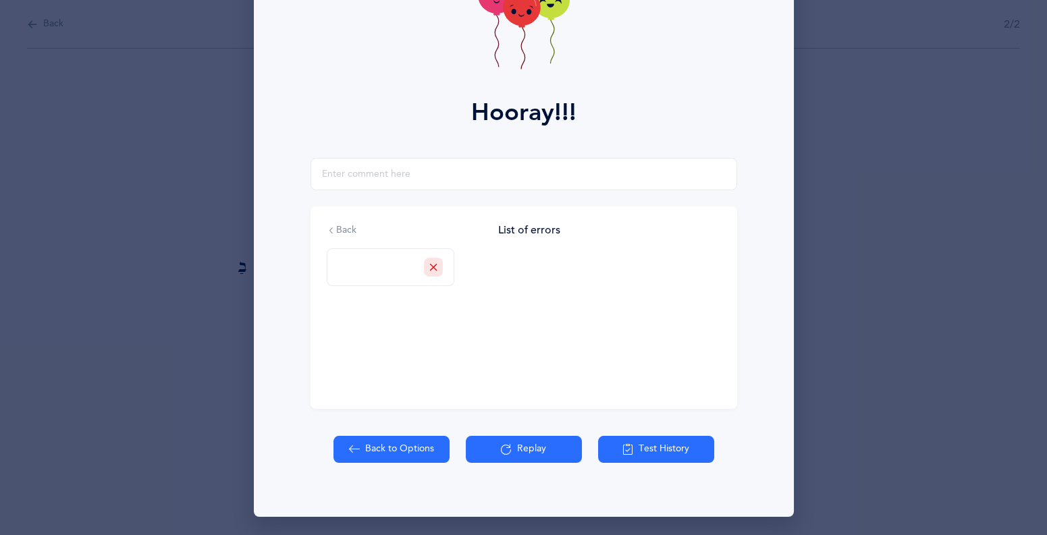
click at [381, 271] on div "בַ" at bounding box center [391, 267] width 128 height 38
click at [532, 443] on button "Replay" at bounding box center [524, 449] width 116 height 27
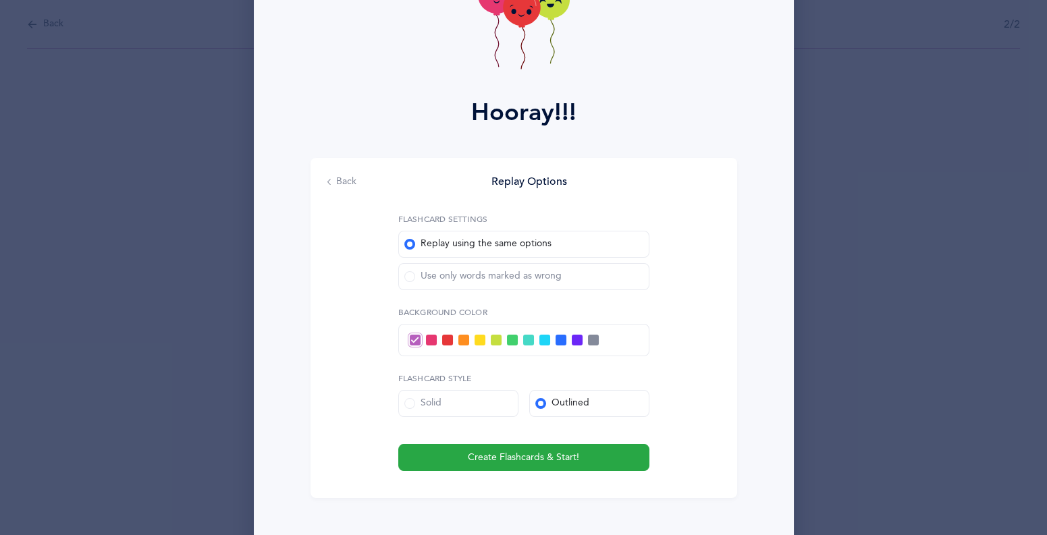
click at [408, 283] on label "Use only words marked as wrong" at bounding box center [523, 276] width 251 height 27
click at [0, 0] on input "Use only words marked as wrong" at bounding box center [0, 0] width 0 height 0
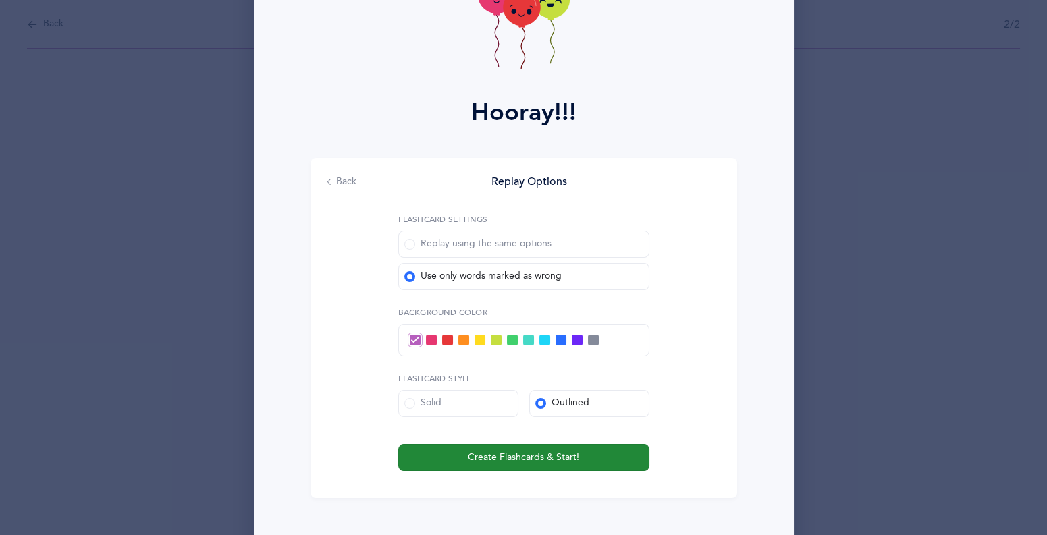
click at [521, 460] on span "Create Flashcards & Start!" at bounding box center [523, 458] width 111 height 14
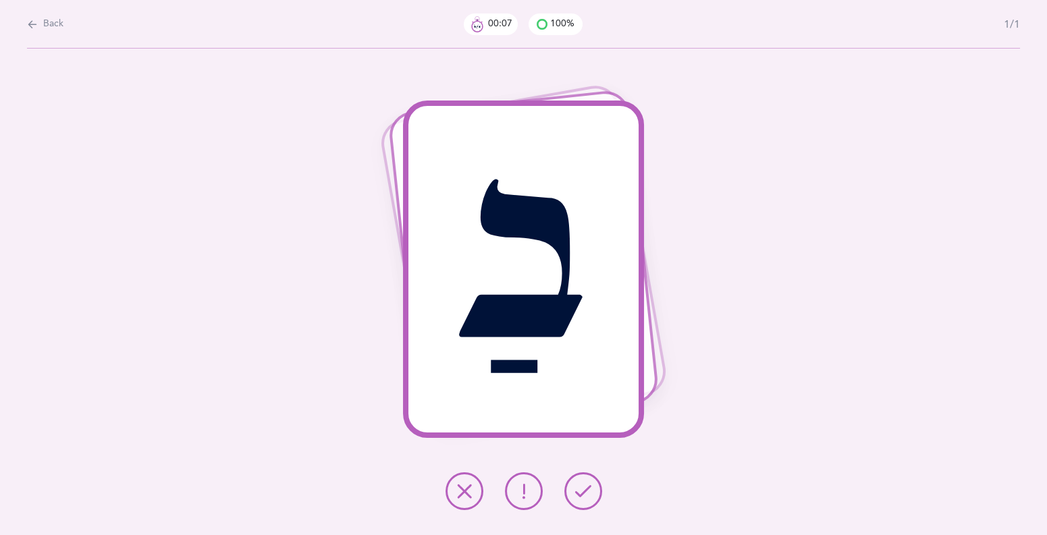
click at [585, 501] on button at bounding box center [583, 491] width 38 height 38
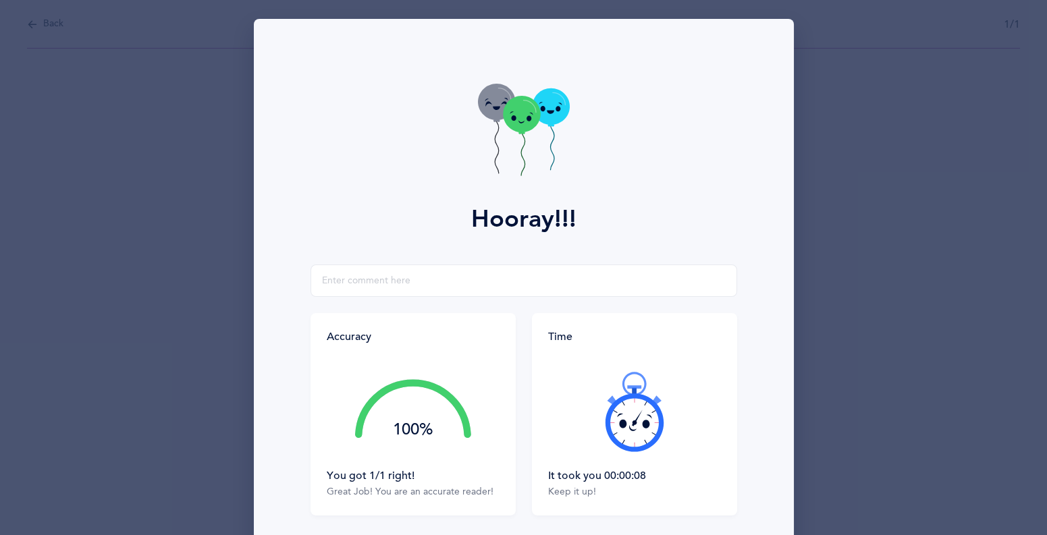
click at [585, 501] on div "Time It took you 00:00:08 Keep it up!" at bounding box center [634, 414] width 205 height 202
click at [508, 110] on icon at bounding box center [521, 114] width 37 height 36
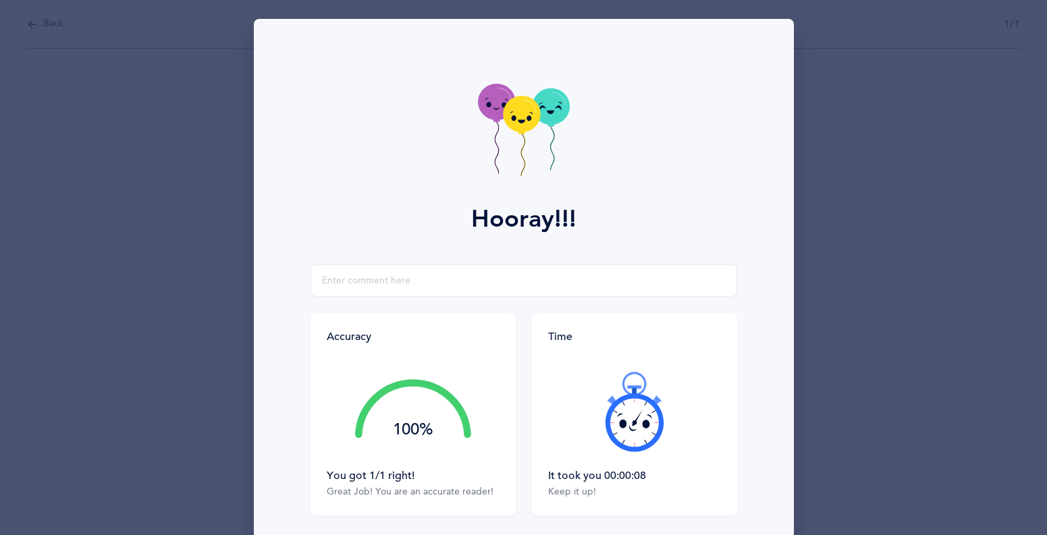
click at [508, 110] on icon at bounding box center [521, 116] width 37 height 36
click at [508, 112] on icon at bounding box center [521, 114] width 37 height 36
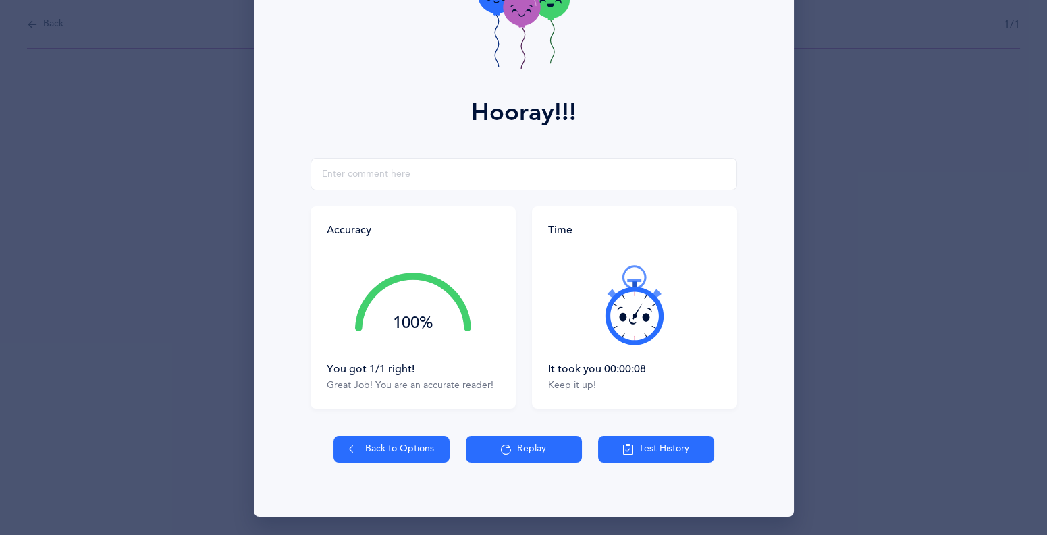
click at [417, 451] on button "Back to Options" at bounding box center [391, 449] width 116 height 27
select select "4"
select select "27"
select select "single"
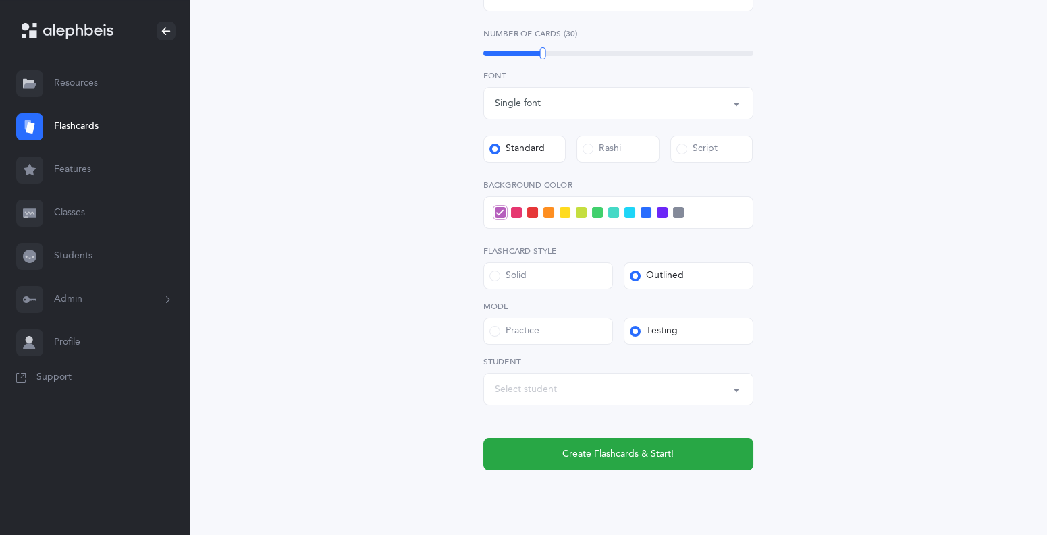
scroll to position [512, 0]
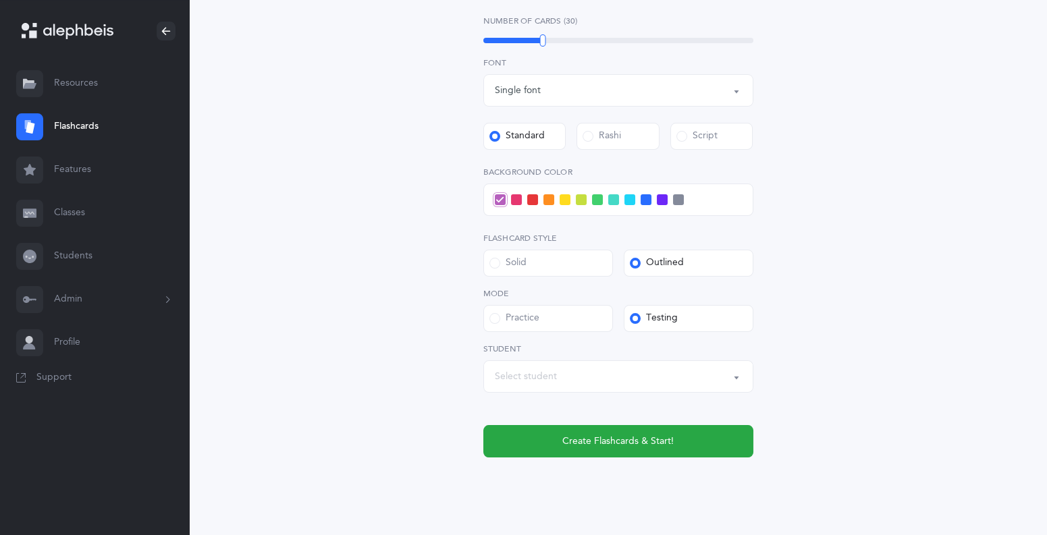
click at [557, 377] on div "Select student" at bounding box center [618, 376] width 247 height 23
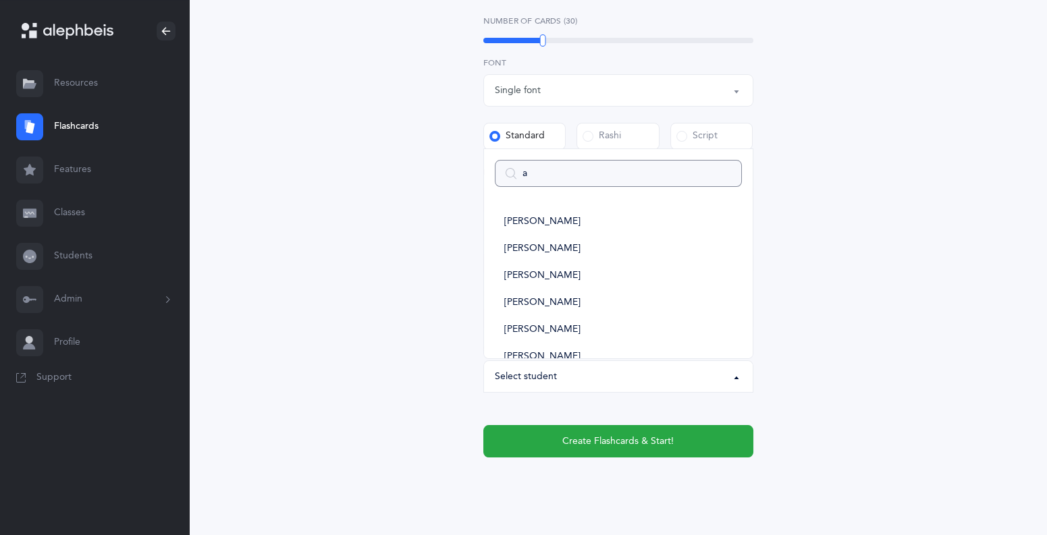
type input "ar"
select select
type input "ari"
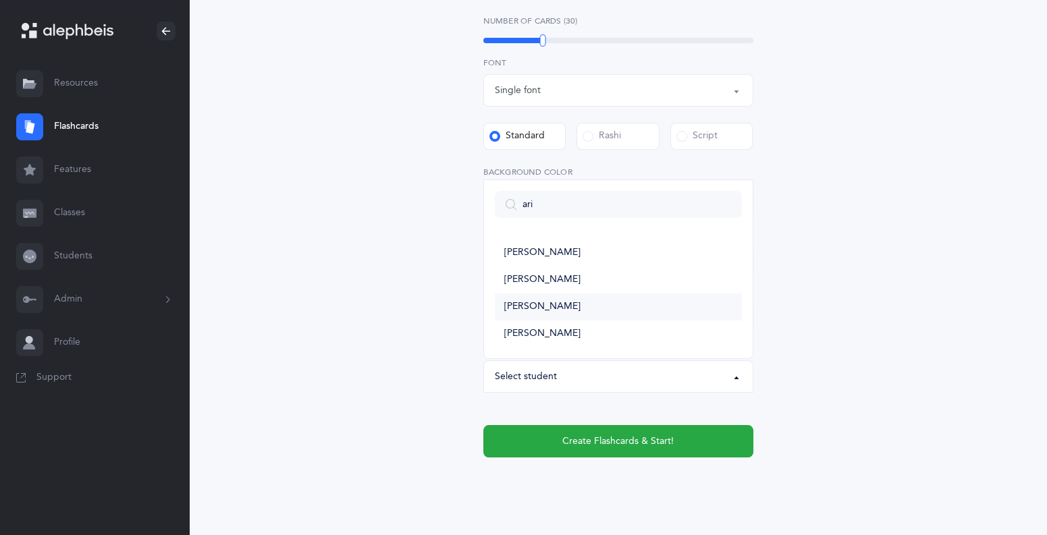
click at [545, 311] on span "[PERSON_NAME]" at bounding box center [542, 307] width 76 height 12
select select "6011"
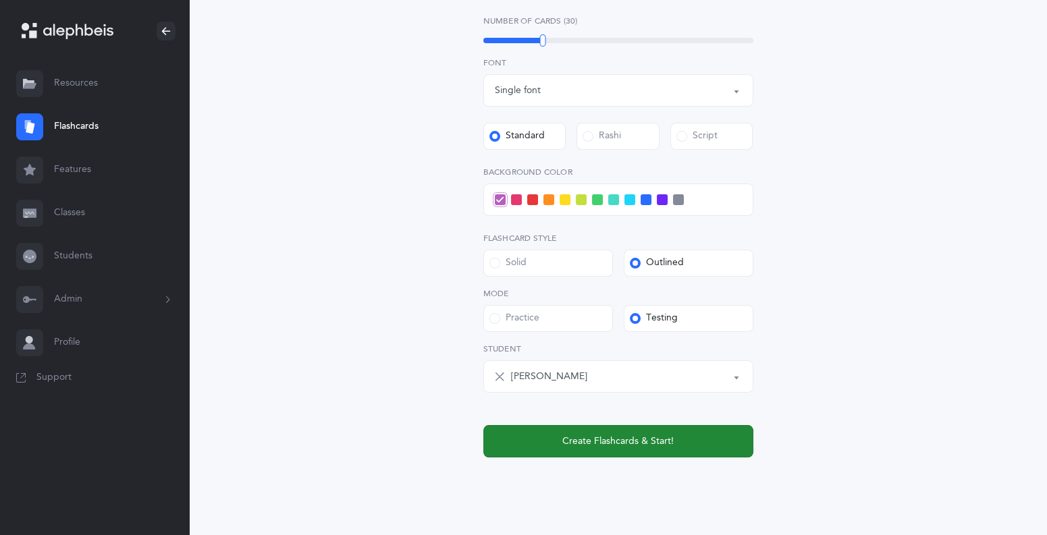
click at [616, 432] on button "Create Flashcards & Start!" at bounding box center [618, 441] width 270 height 32
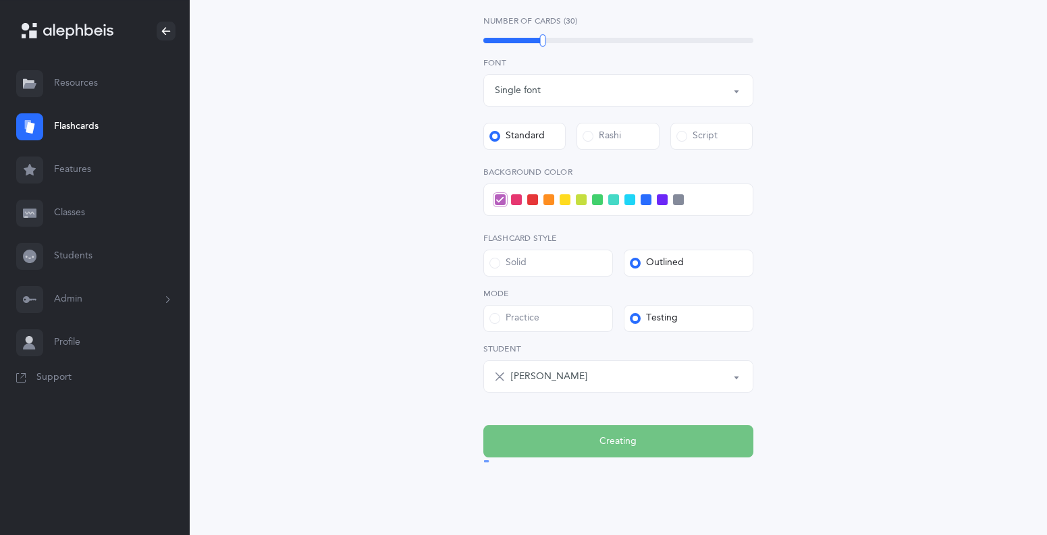
scroll to position [0, 0]
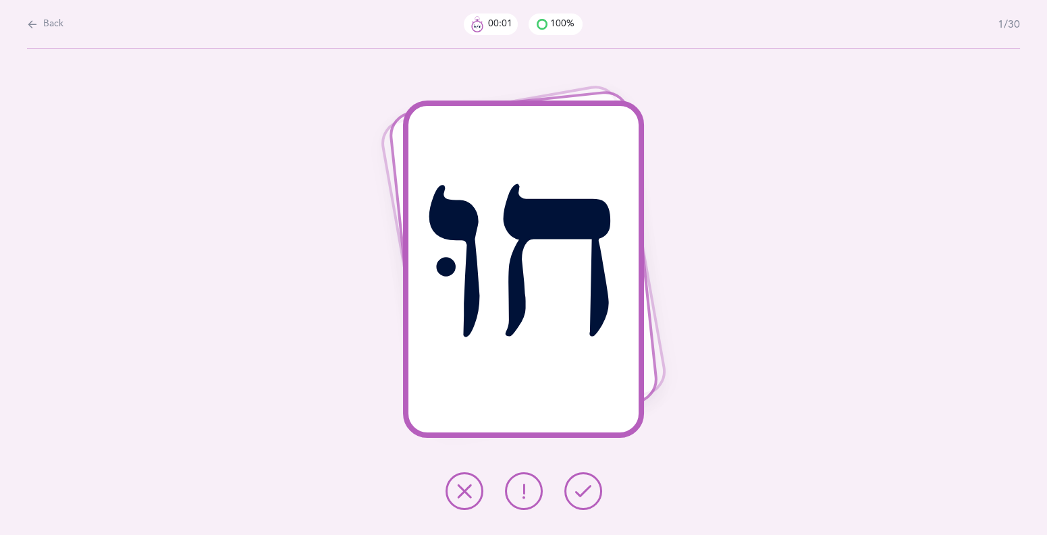
click at [574, 493] on button at bounding box center [583, 491] width 38 height 38
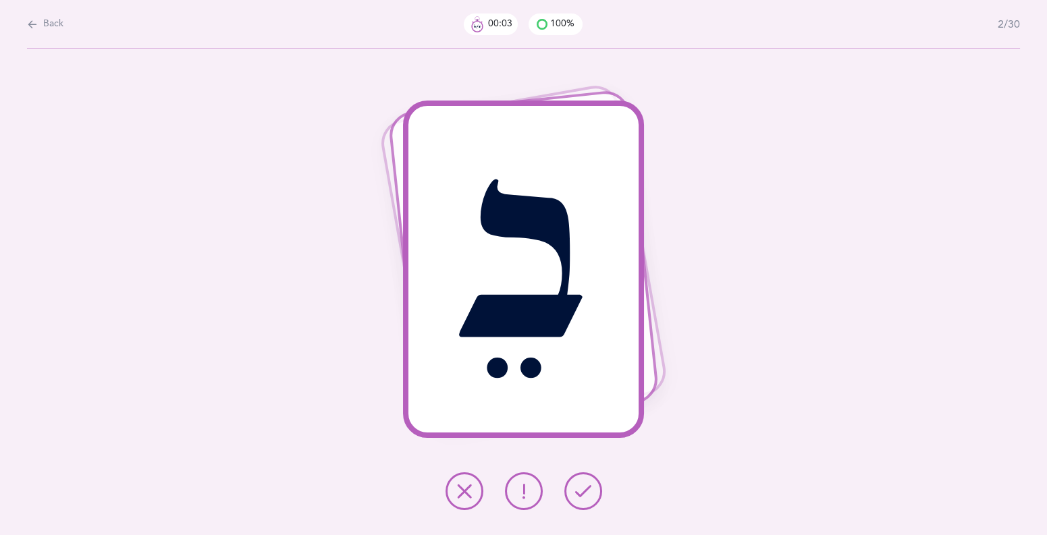
click at [574, 493] on button at bounding box center [583, 491] width 38 height 38
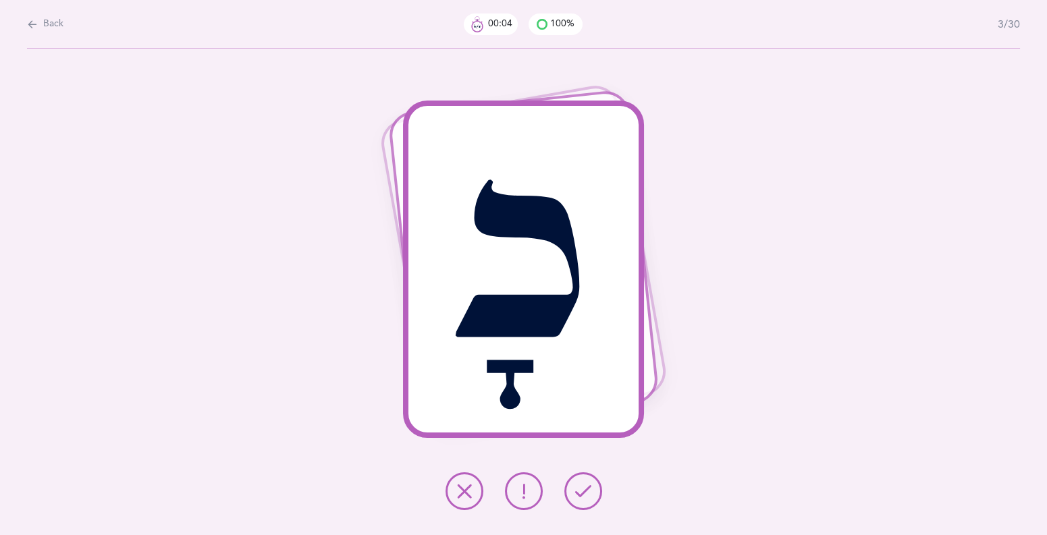
click at [574, 493] on button at bounding box center [583, 491] width 38 height 38
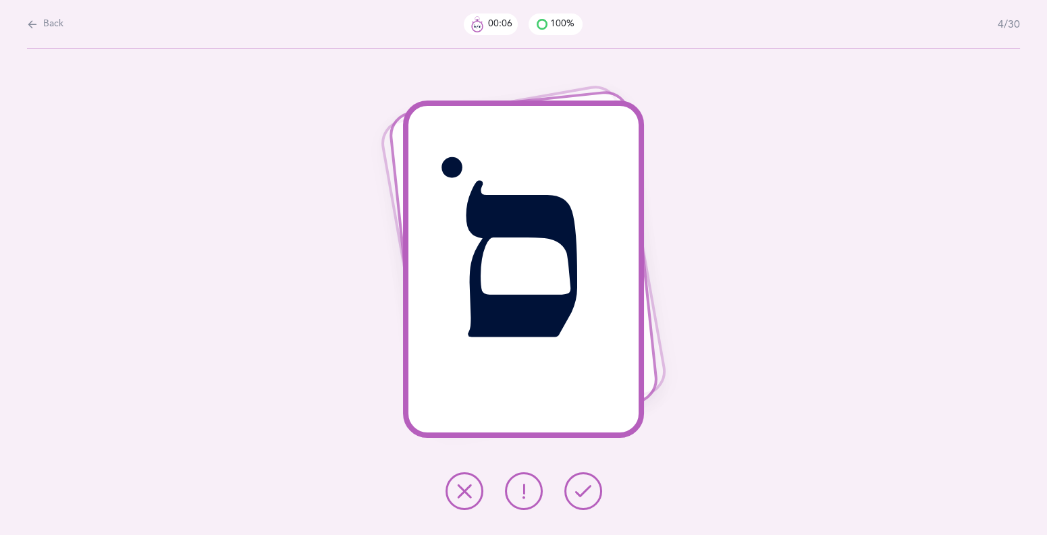
click at [574, 493] on button at bounding box center [583, 491] width 38 height 38
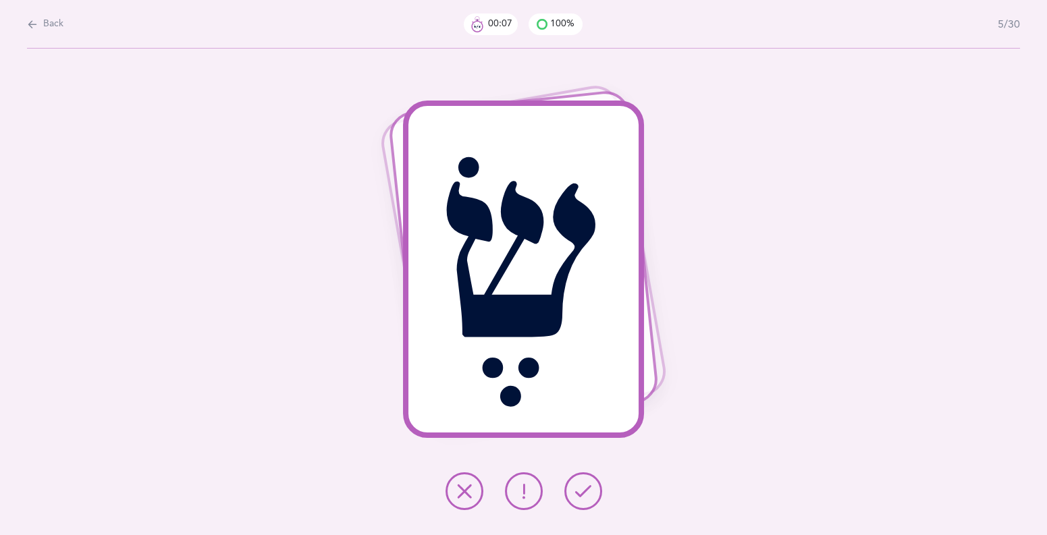
click at [574, 493] on button at bounding box center [583, 491] width 38 height 38
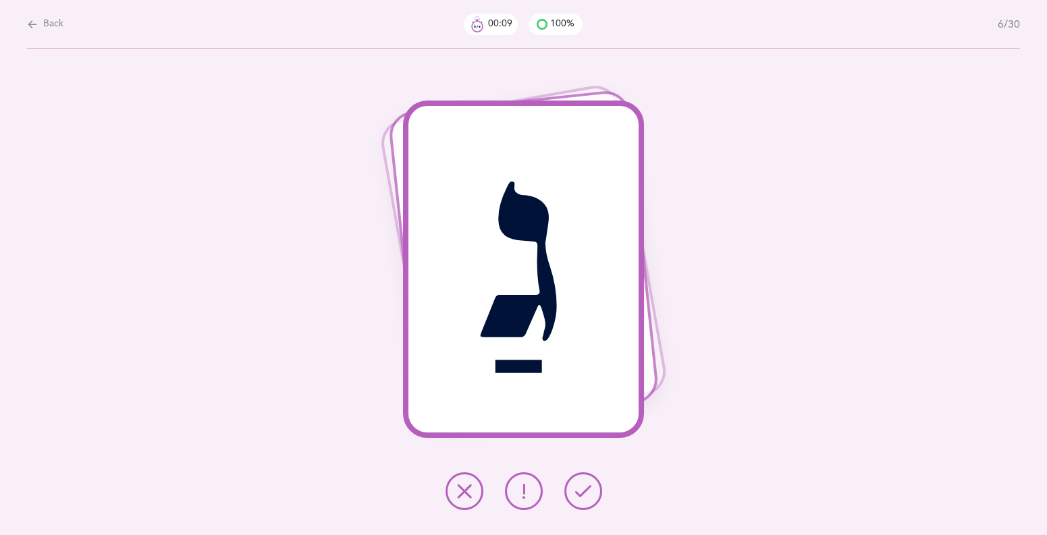
click at [574, 493] on button at bounding box center [583, 491] width 38 height 38
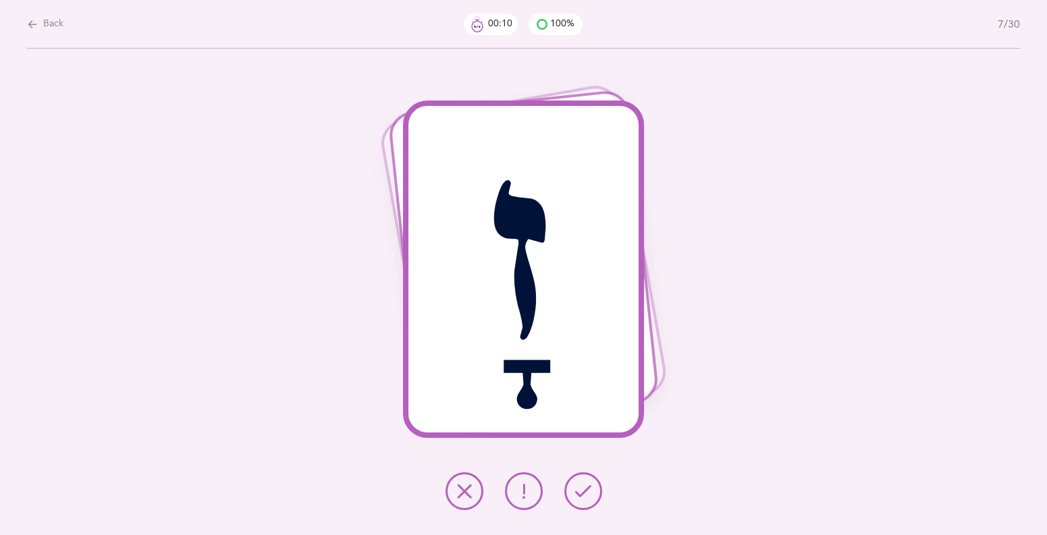
click at [574, 493] on button at bounding box center [583, 491] width 38 height 38
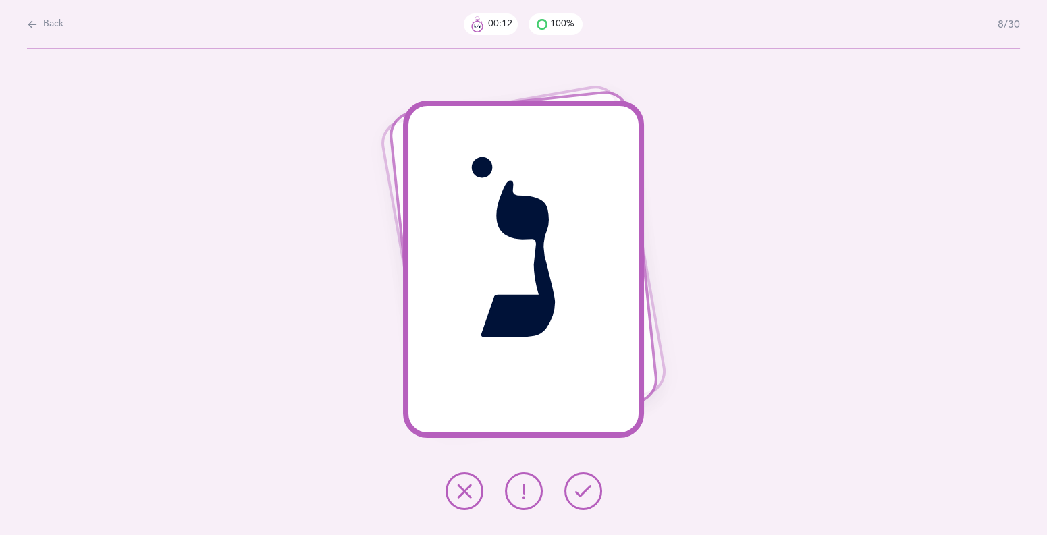
click at [574, 493] on button at bounding box center [583, 491] width 38 height 38
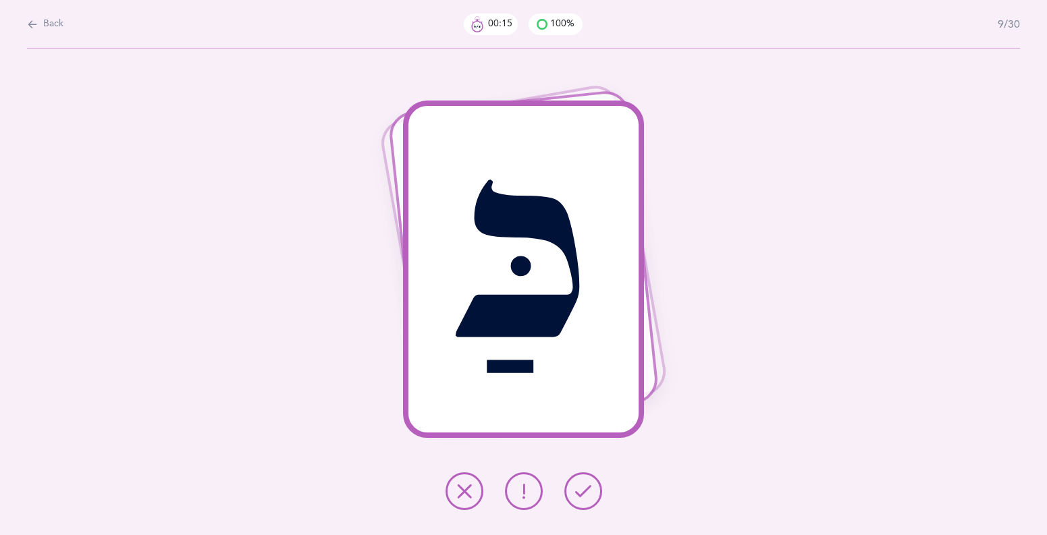
click at [516, 493] on icon at bounding box center [524, 491] width 16 height 16
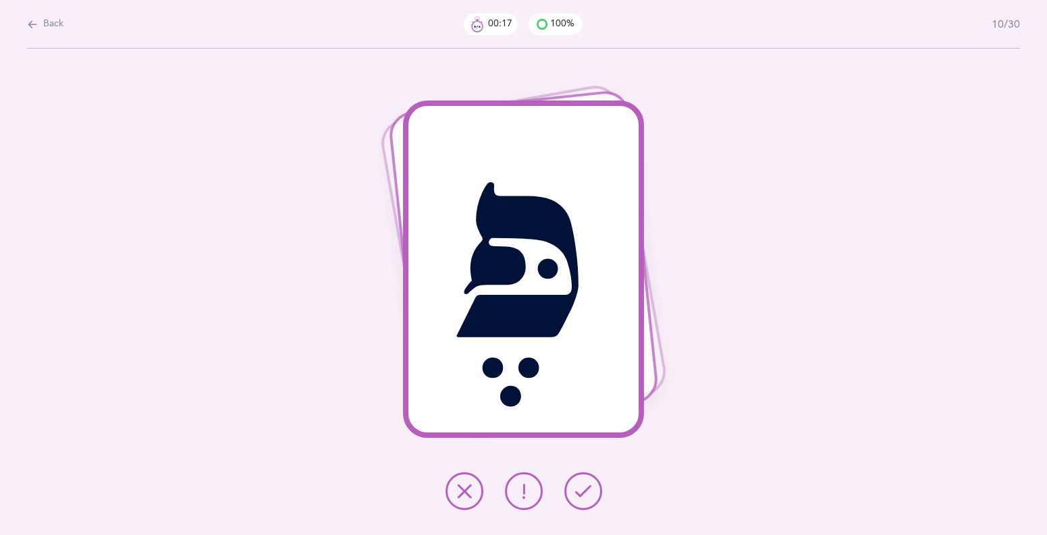
click at [581, 494] on icon at bounding box center [583, 491] width 16 height 16
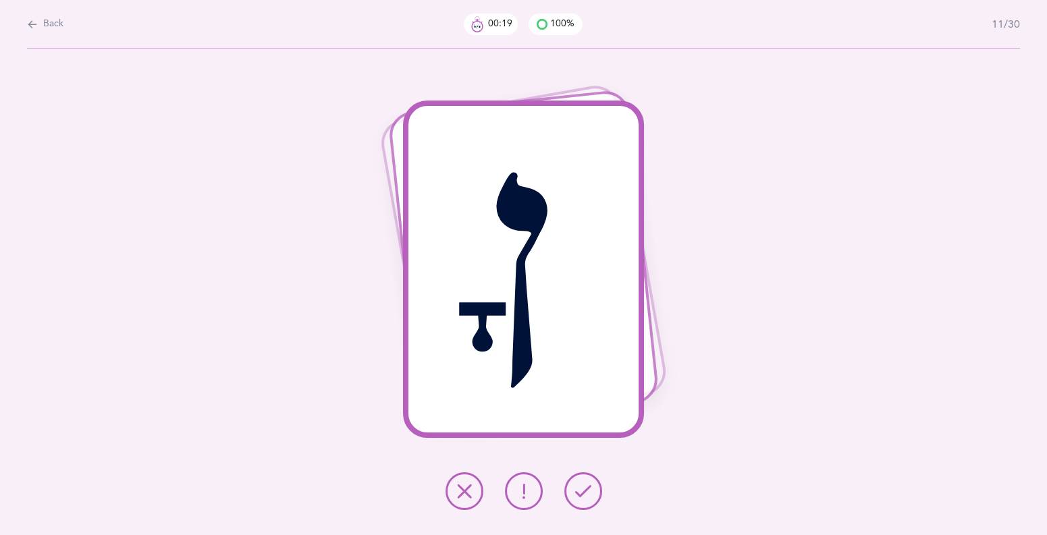
click at [581, 494] on icon at bounding box center [583, 491] width 16 height 16
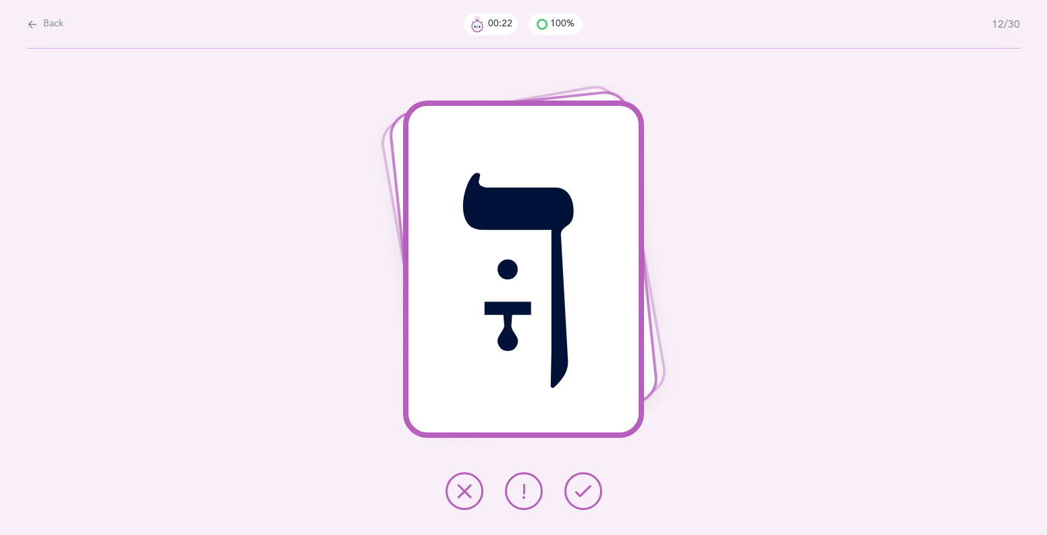
click at [516, 494] on icon at bounding box center [524, 491] width 16 height 16
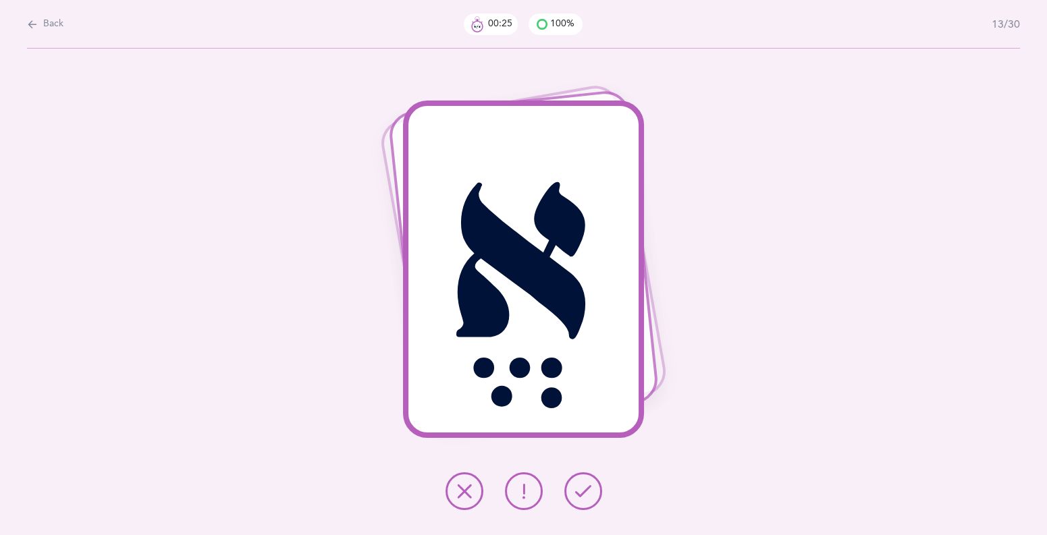
click at [578, 499] on button at bounding box center [583, 491] width 38 height 38
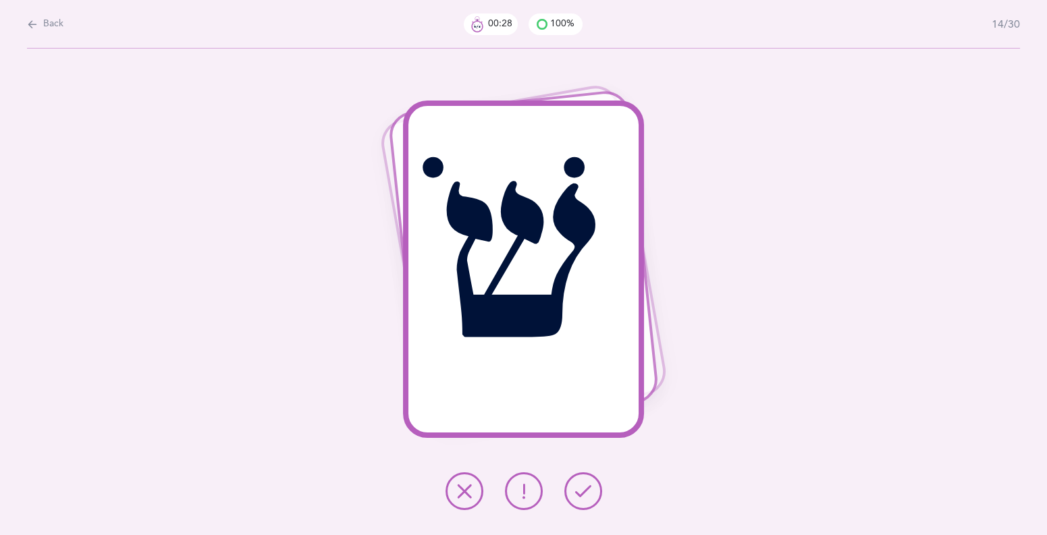
click at [578, 499] on button at bounding box center [583, 491] width 38 height 38
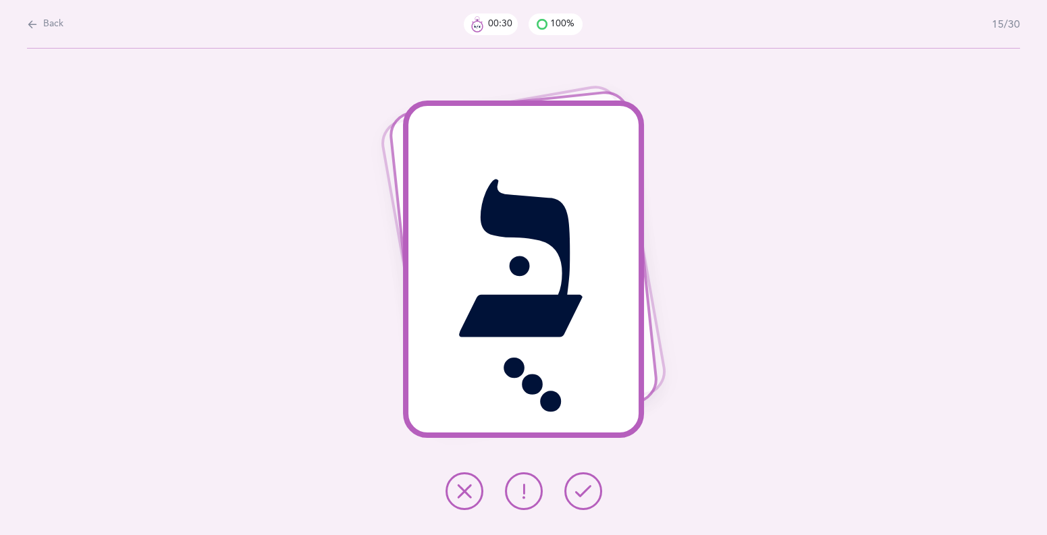
click at [578, 499] on button at bounding box center [583, 491] width 38 height 38
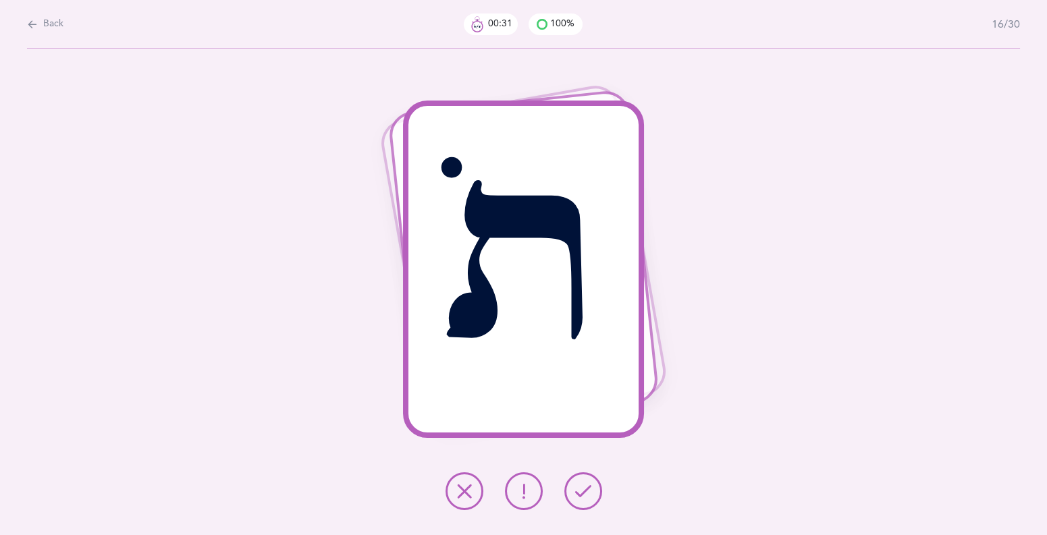
click at [578, 499] on button at bounding box center [583, 491] width 38 height 38
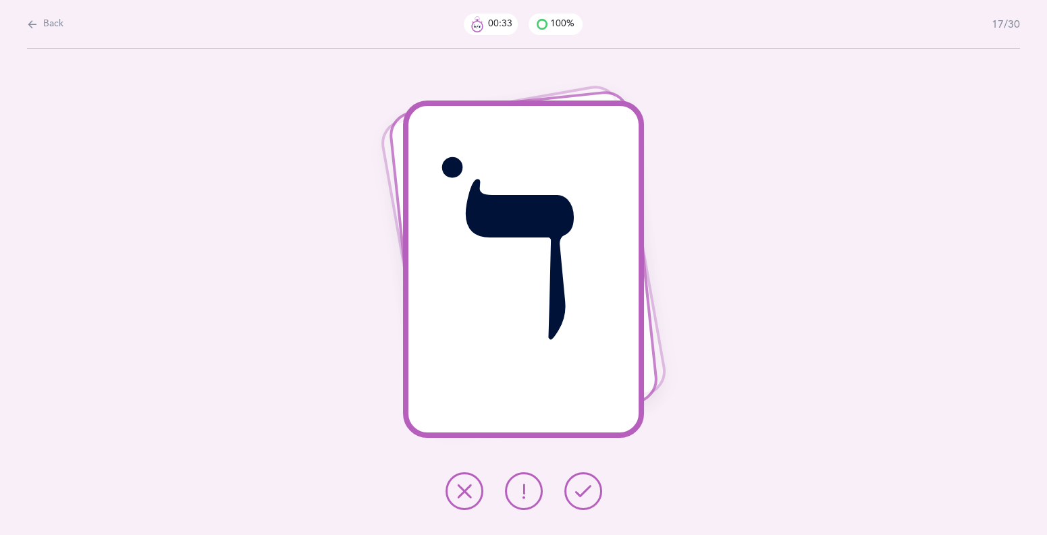
click at [578, 499] on button at bounding box center [583, 491] width 38 height 38
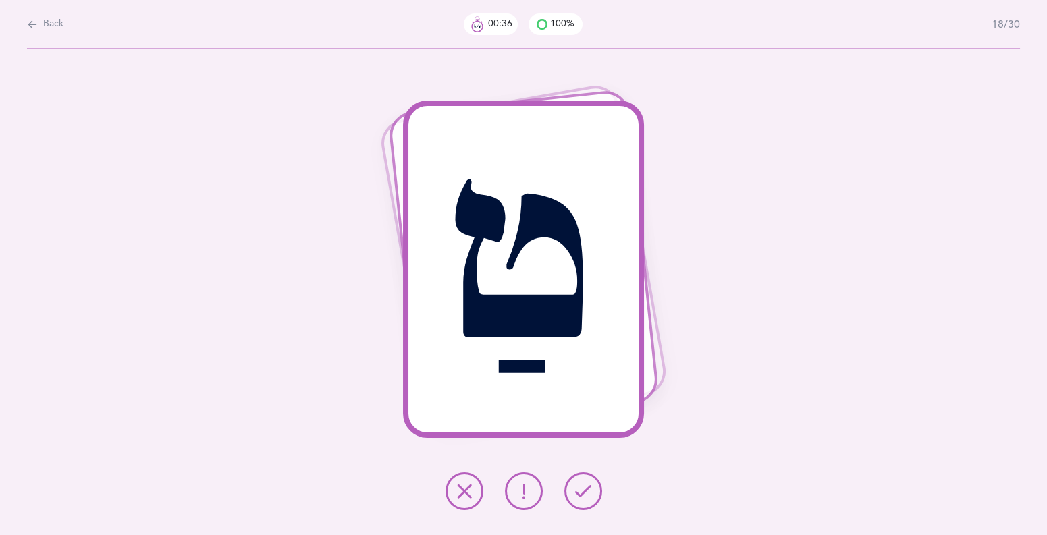
click at [519, 501] on button at bounding box center [524, 491] width 38 height 38
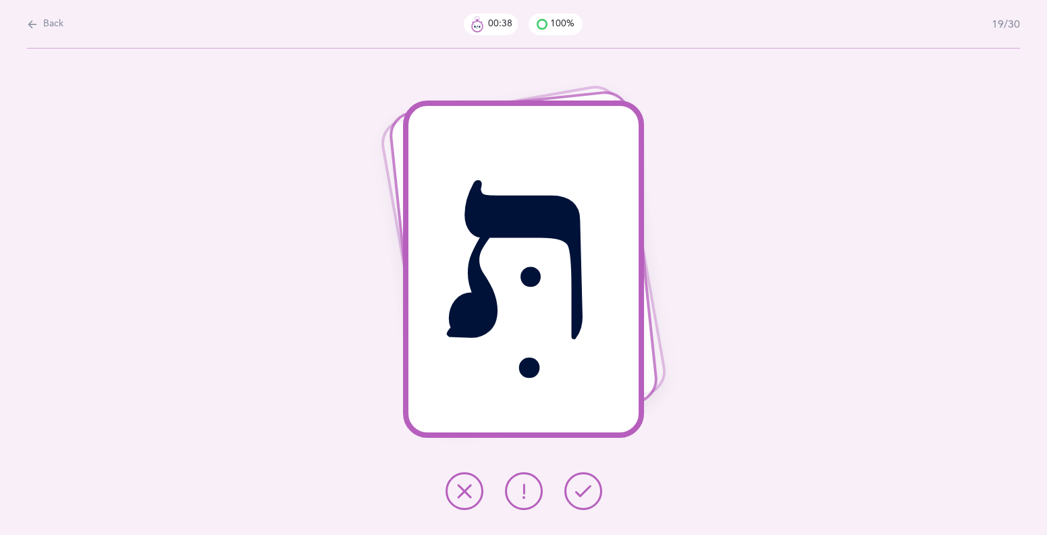
click at [577, 498] on icon at bounding box center [583, 491] width 16 height 16
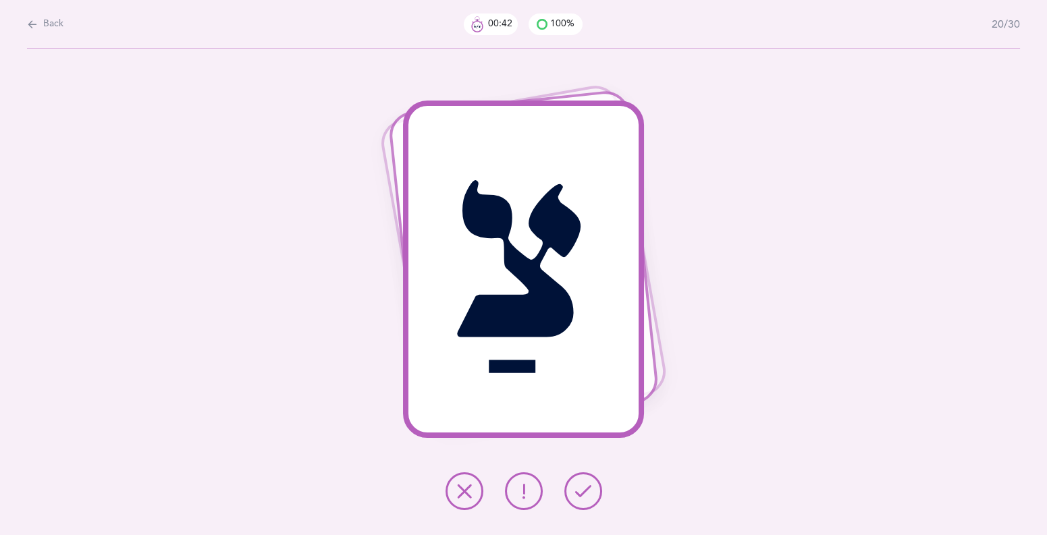
click at [577, 498] on icon at bounding box center [583, 491] width 16 height 16
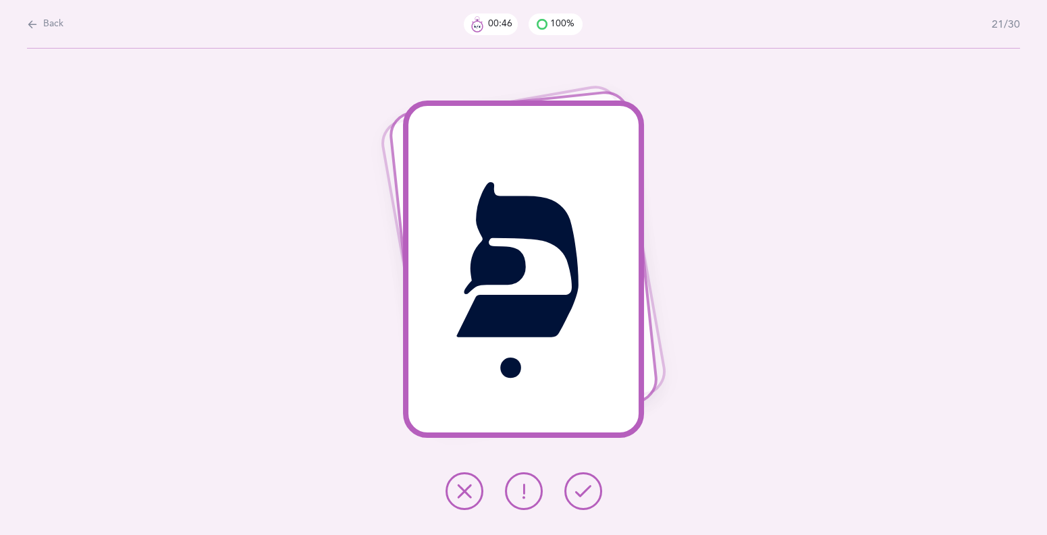
click at [512, 495] on button at bounding box center [524, 491] width 38 height 38
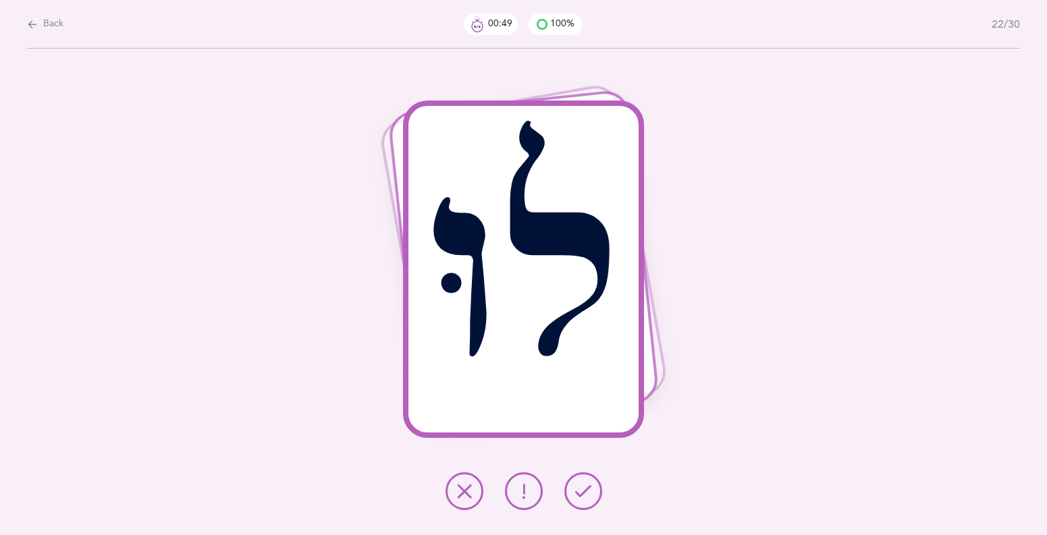
click at [588, 495] on icon at bounding box center [583, 491] width 16 height 16
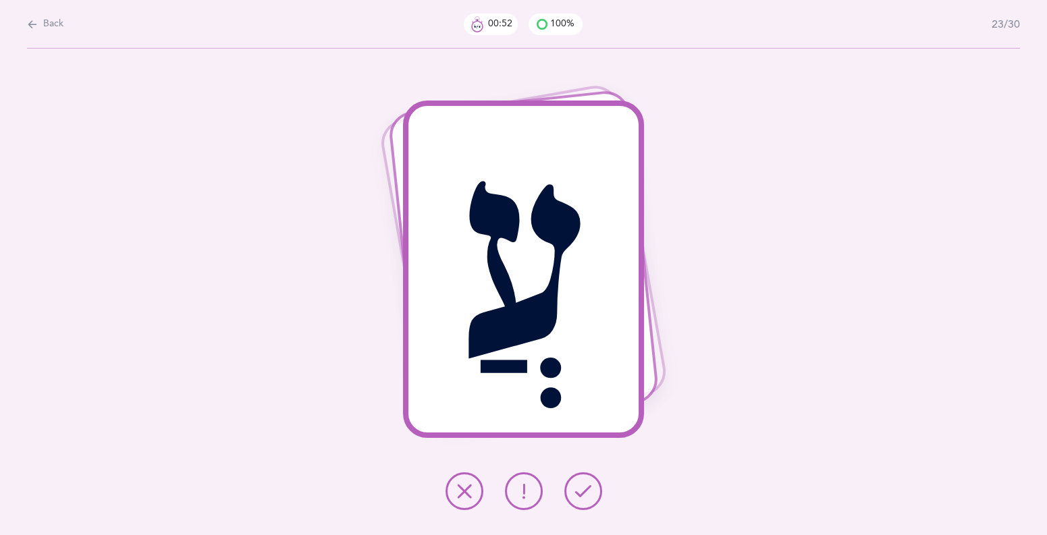
click at [471, 497] on icon at bounding box center [464, 491] width 16 height 16
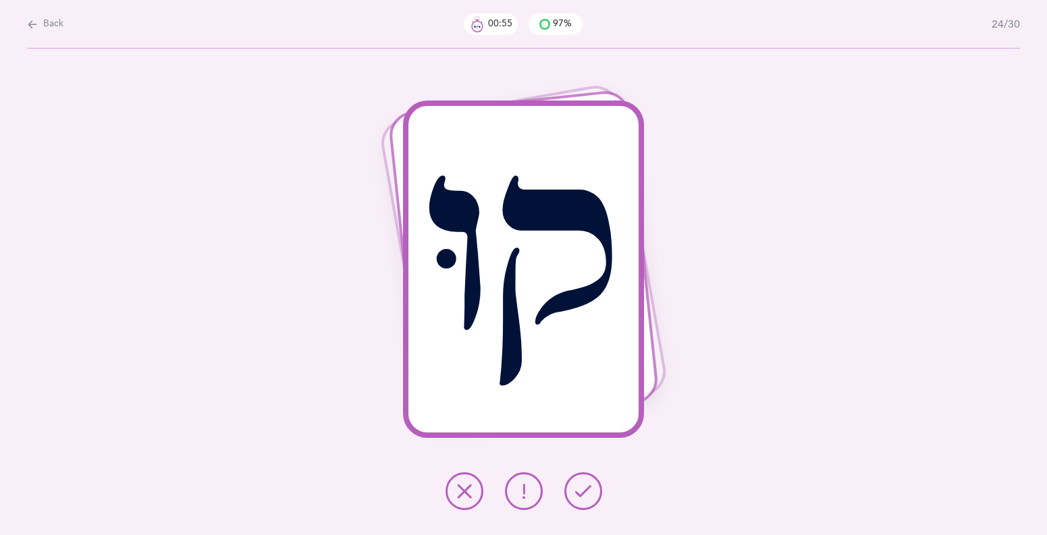
click at [572, 493] on button at bounding box center [583, 491] width 38 height 38
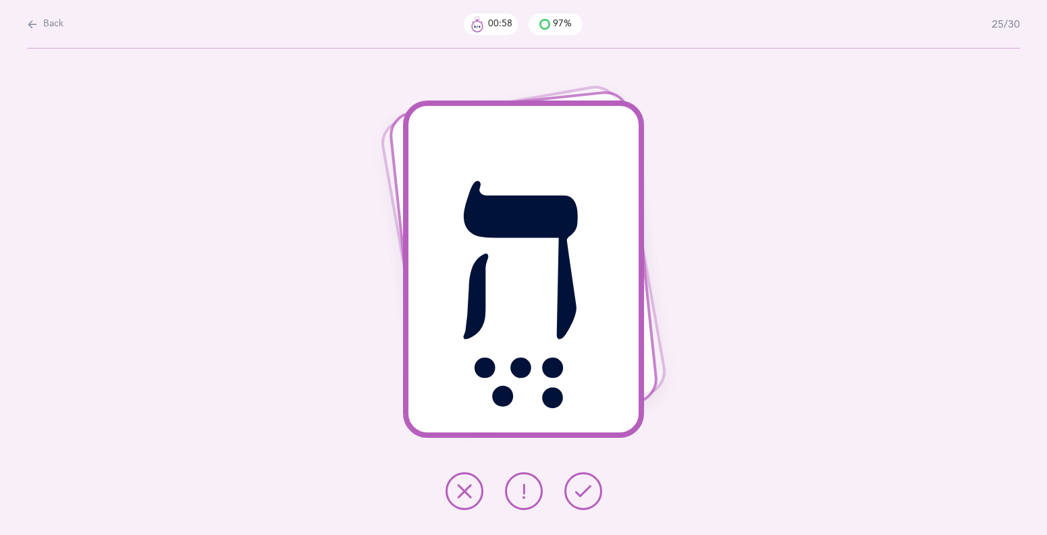
click at [572, 493] on button at bounding box center [583, 491] width 38 height 38
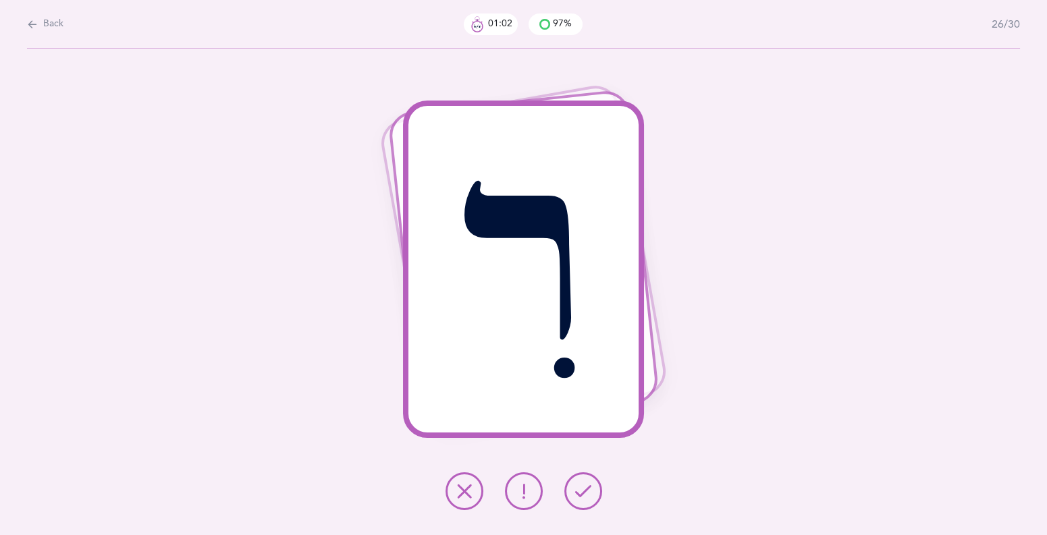
click at [524, 499] on icon at bounding box center [524, 491] width 16 height 16
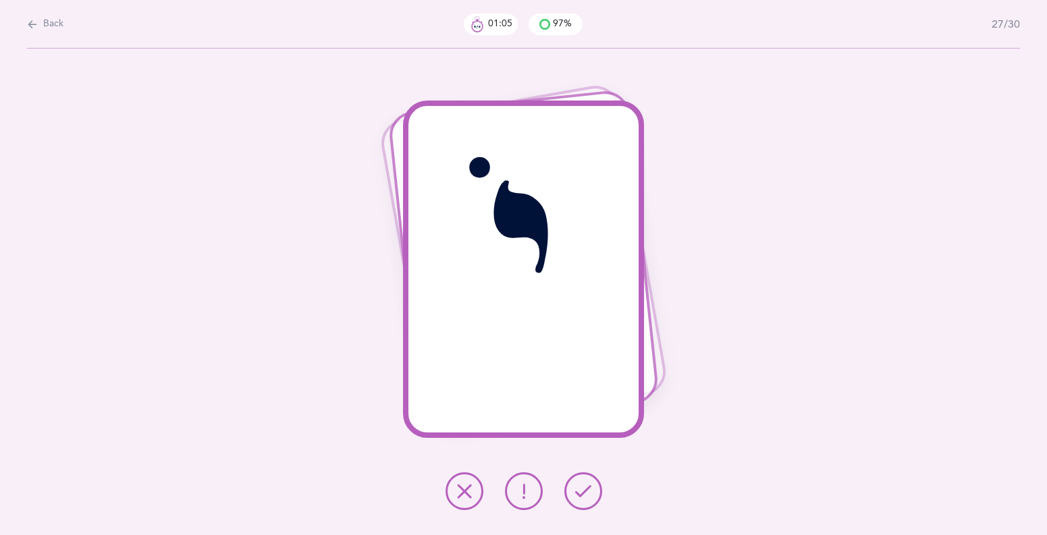
click at [583, 492] on icon at bounding box center [583, 491] width 16 height 16
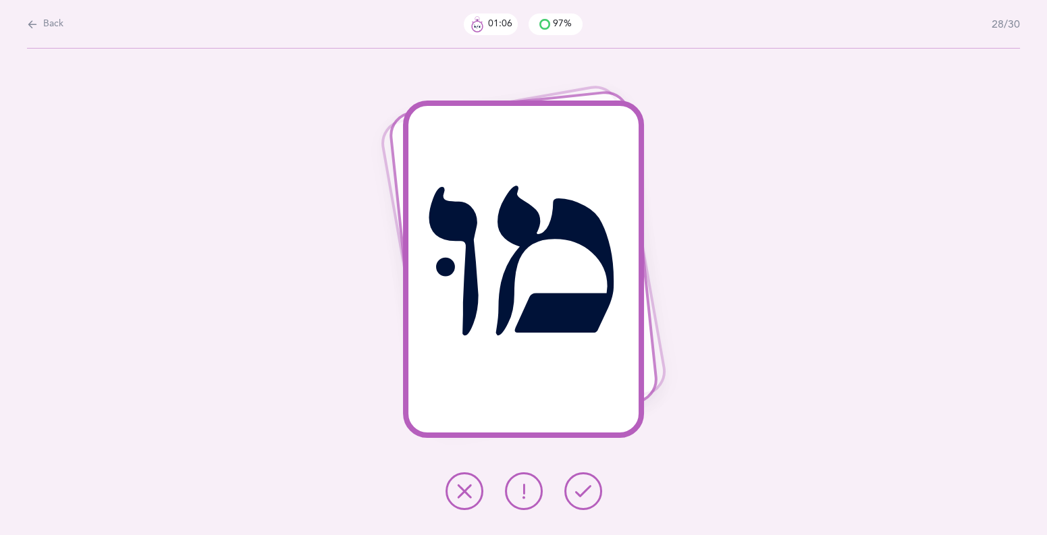
click at [583, 492] on icon at bounding box center [583, 491] width 16 height 16
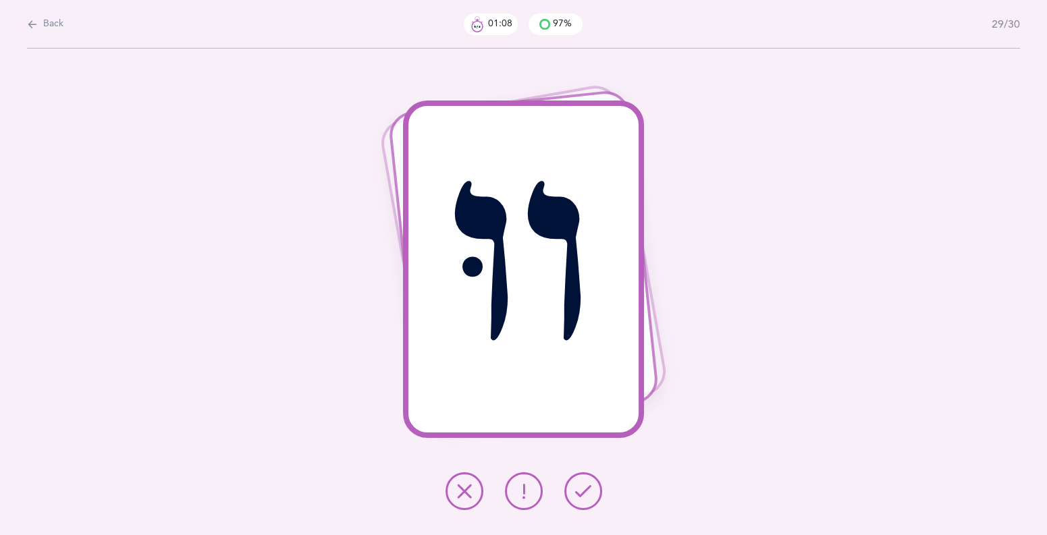
click at [583, 492] on icon at bounding box center [583, 491] width 16 height 16
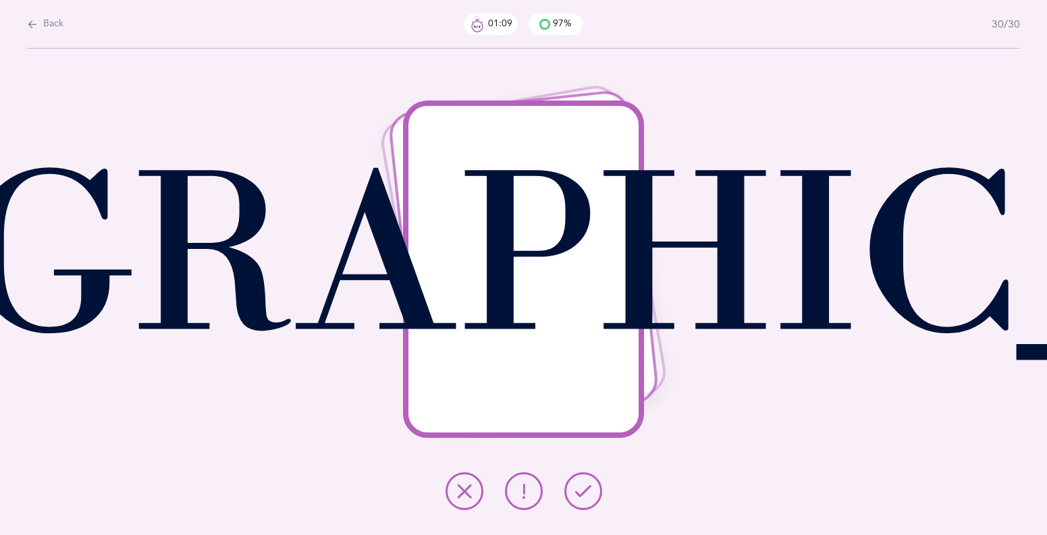
click at [583, 492] on icon at bounding box center [583, 491] width 16 height 16
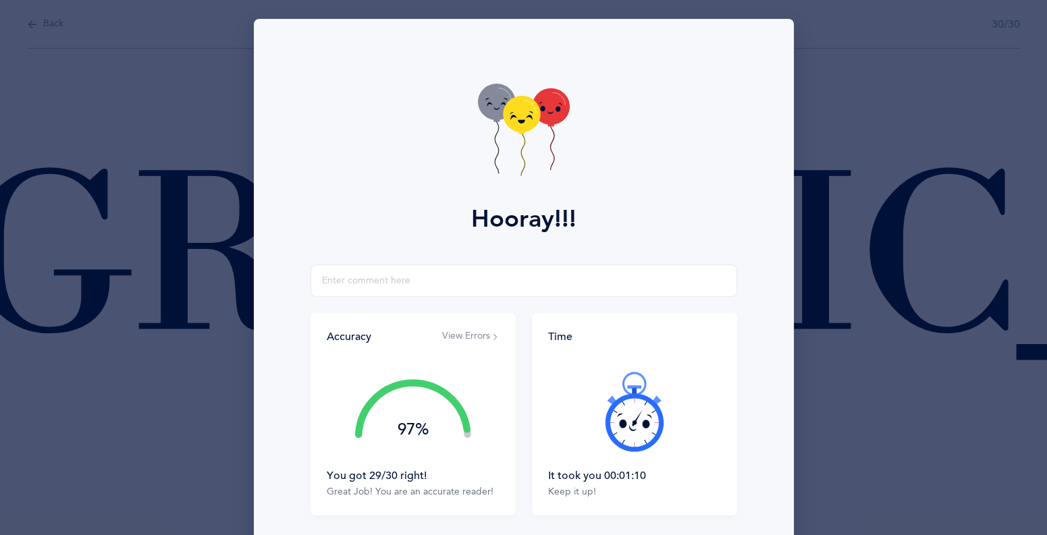
click at [461, 342] on button "View Errors" at bounding box center [470, 336] width 57 height 13
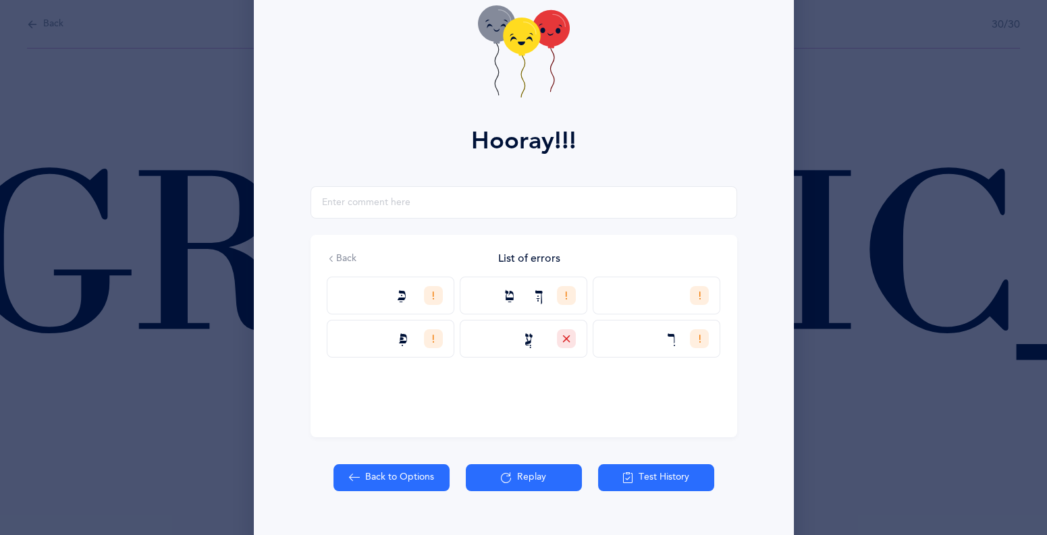
scroll to position [107, 0]
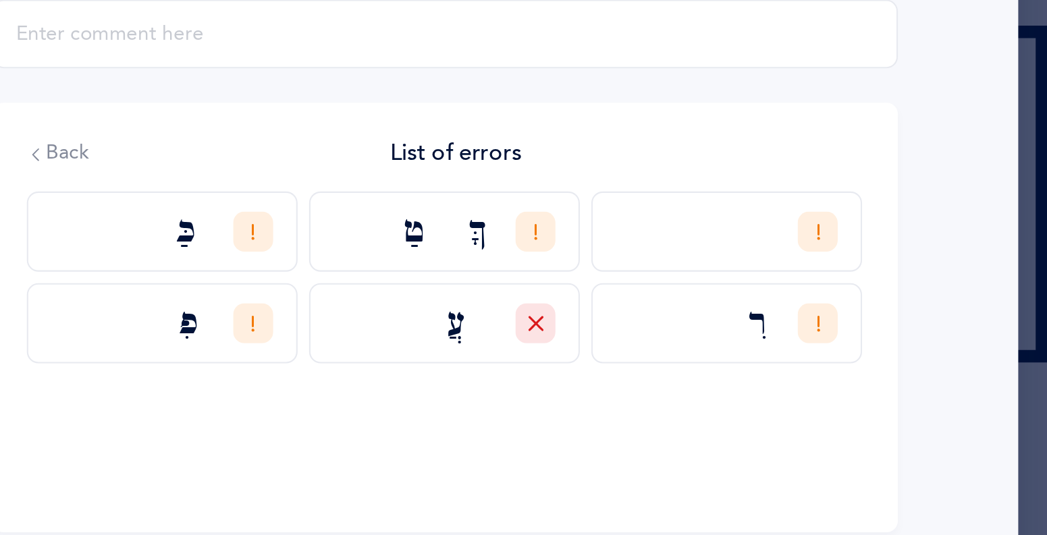
click at [401, 292] on div "פִ" at bounding box center [391, 311] width 128 height 38
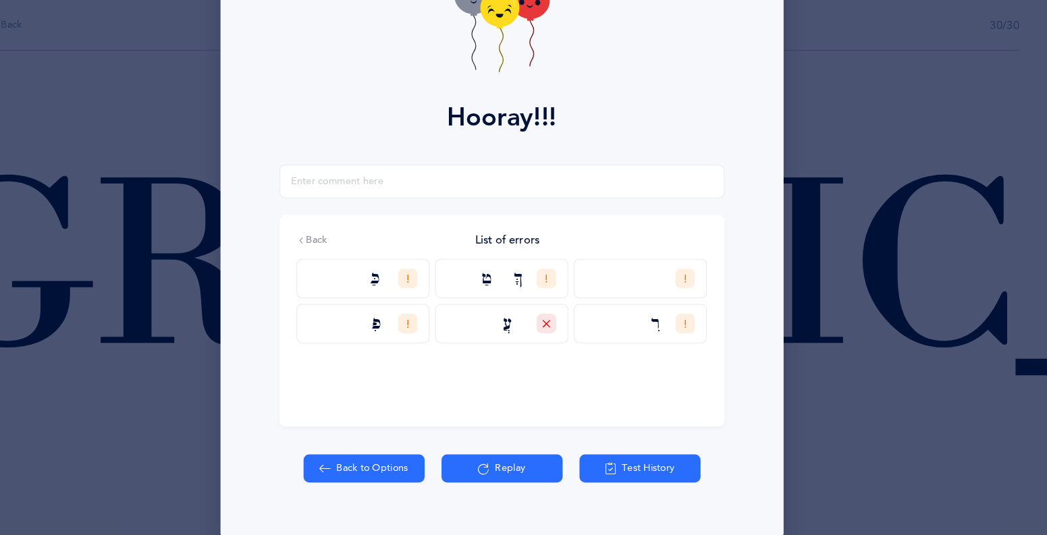
scroll to position [0, 0]
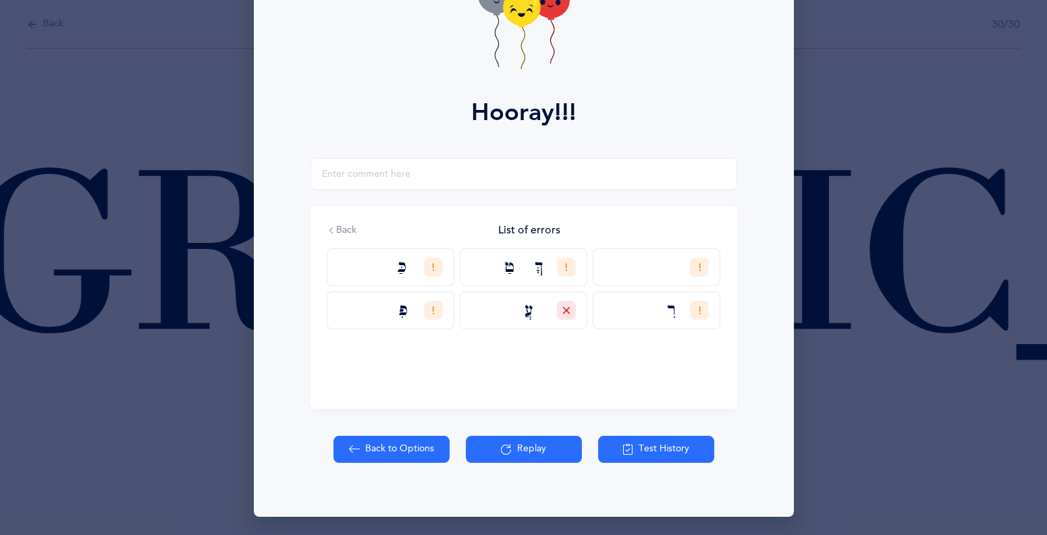
click at [516, 453] on button "Replay" at bounding box center [524, 449] width 116 height 27
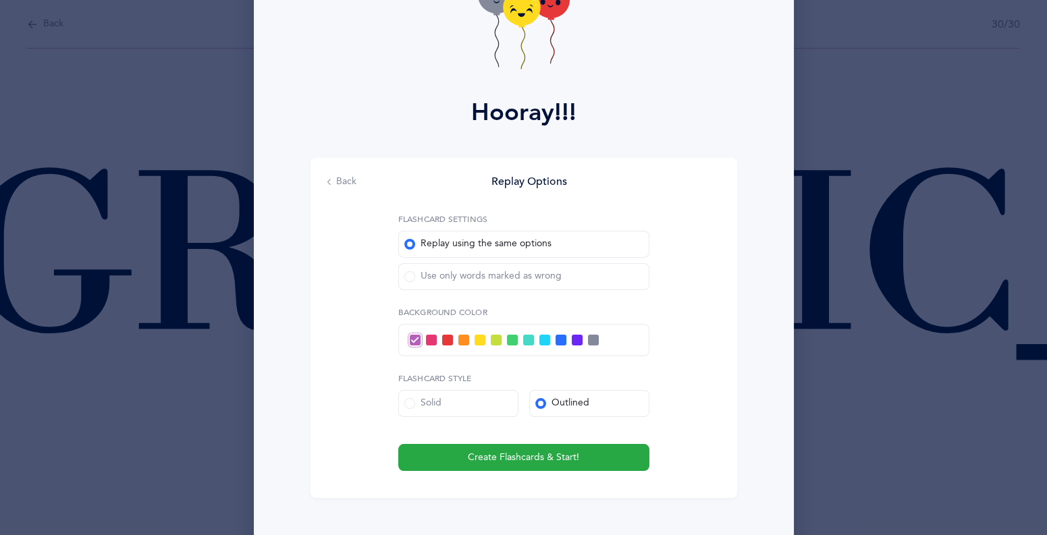
click at [413, 280] on div "Use only words marked as wrong" at bounding box center [482, 276] width 157 height 13
click at [0, 0] on input "Use only words marked as wrong" at bounding box center [0, 0] width 0 height 0
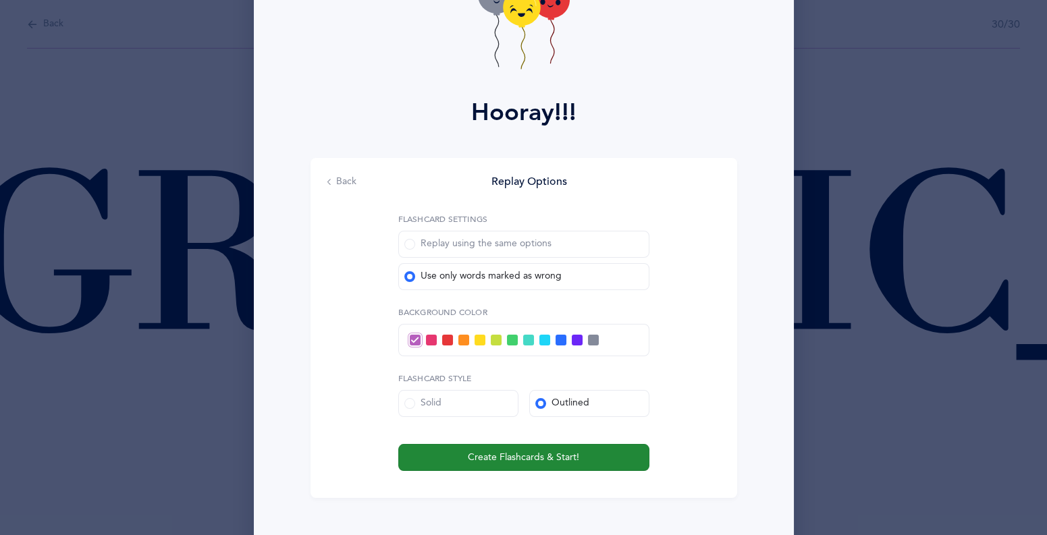
click at [526, 462] on span "Create Flashcards & Start!" at bounding box center [523, 458] width 111 height 14
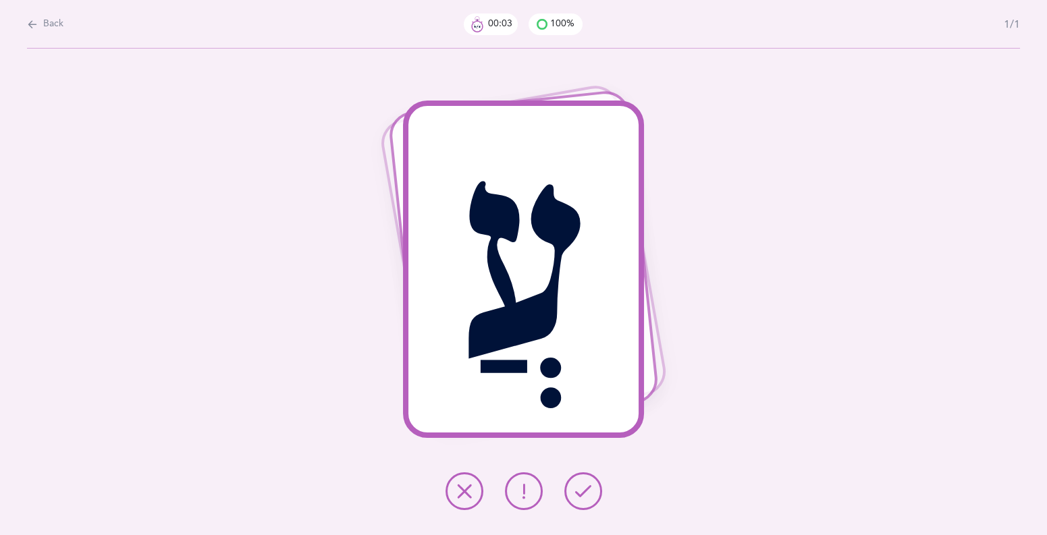
click at [574, 490] on button at bounding box center [583, 491] width 38 height 38
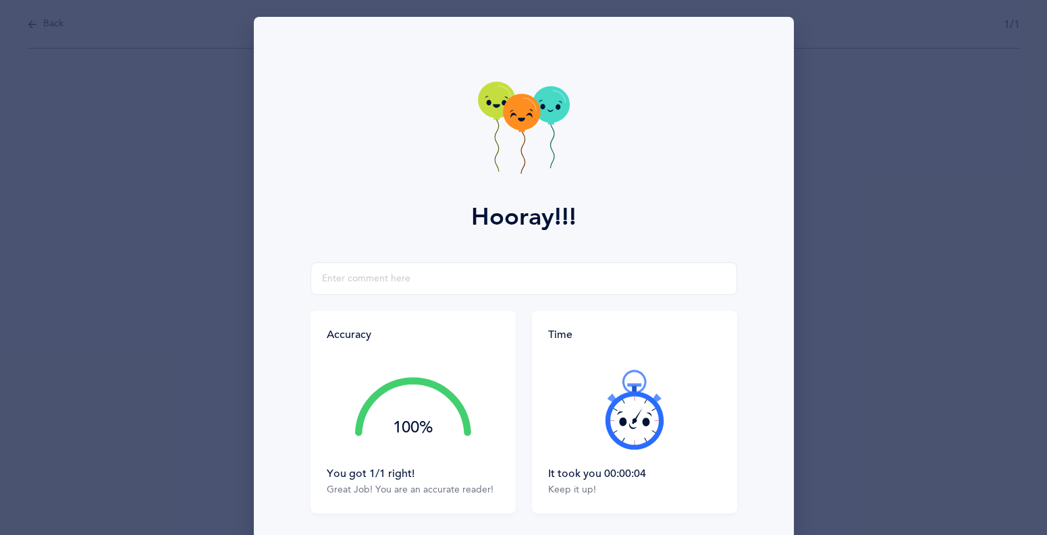
scroll to position [107, 0]
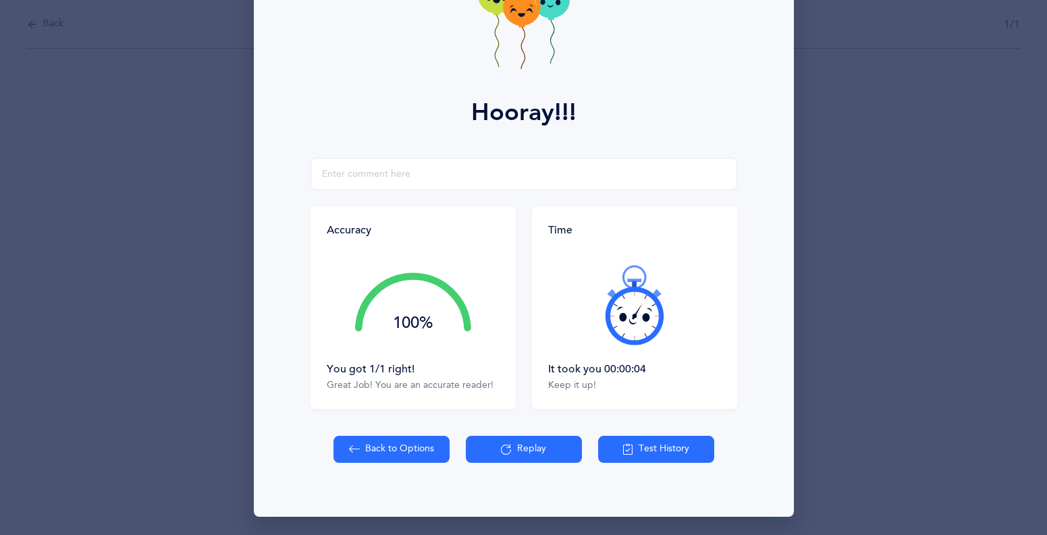
click at [652, 450] on button "Test History" at bounding box center [656, 449] width 116 height 27
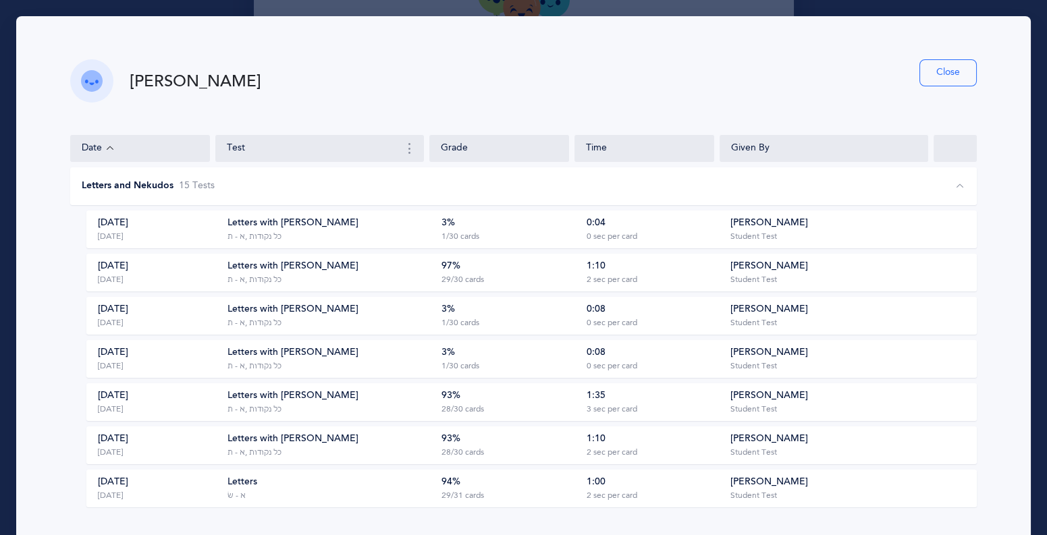
click at [652, 450] on div "1:10 2 sec per card" at bounding box center [648, 446] width 137 height 26
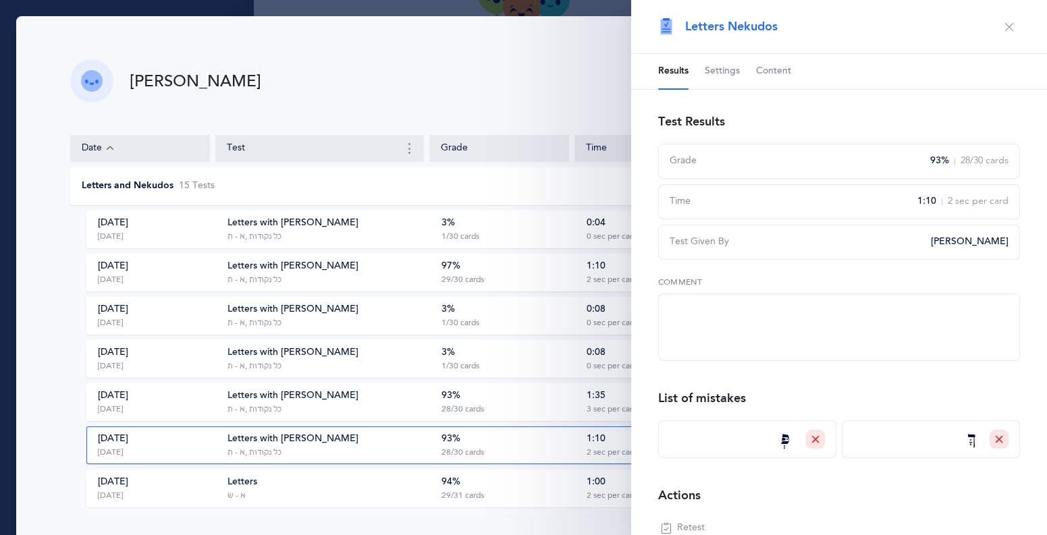
click at [952, 478] on div "Test Results Grade 93% 28/30 cards Time 1:10 2 sec per card Test Given By [PERS…" at bounding box center [839, 335] width 362 height 449
click at [959, 478] on div "Test Results Grade 93% 28/30 cards Time 1:10 2 sec per card Test Given By [PERS…" at bounding box center [839, 335] width 362 height 449
